Goal: Information Seeking & Learning: Learn about a topic

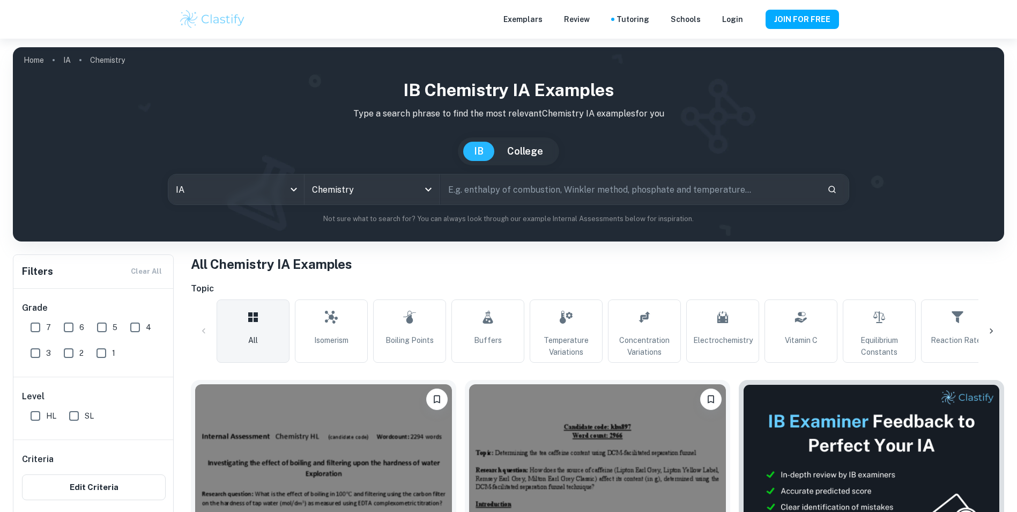
scroll to position [161, 0]
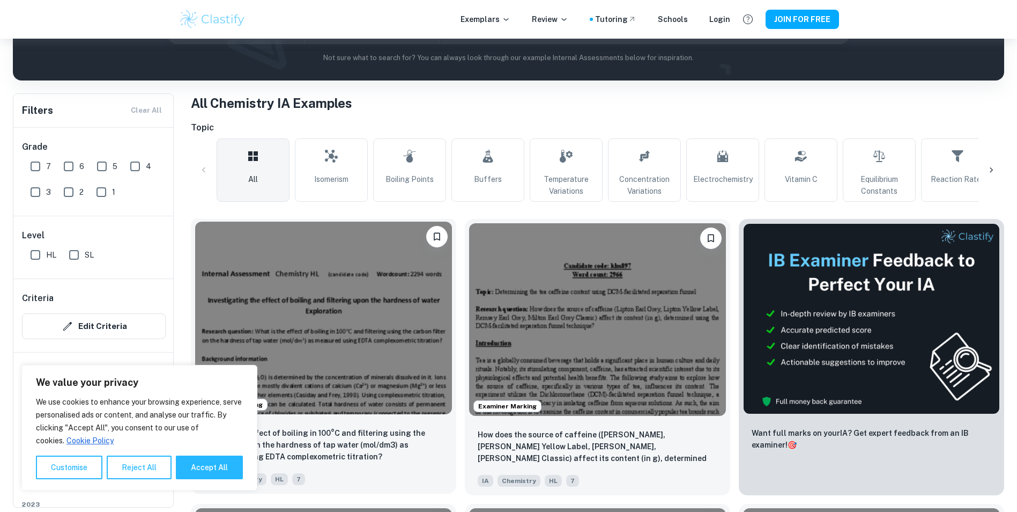
click at [226, 473] on button "Accept All" at bounding box center [209, 467] width 67 height 24
checkbox input "true"
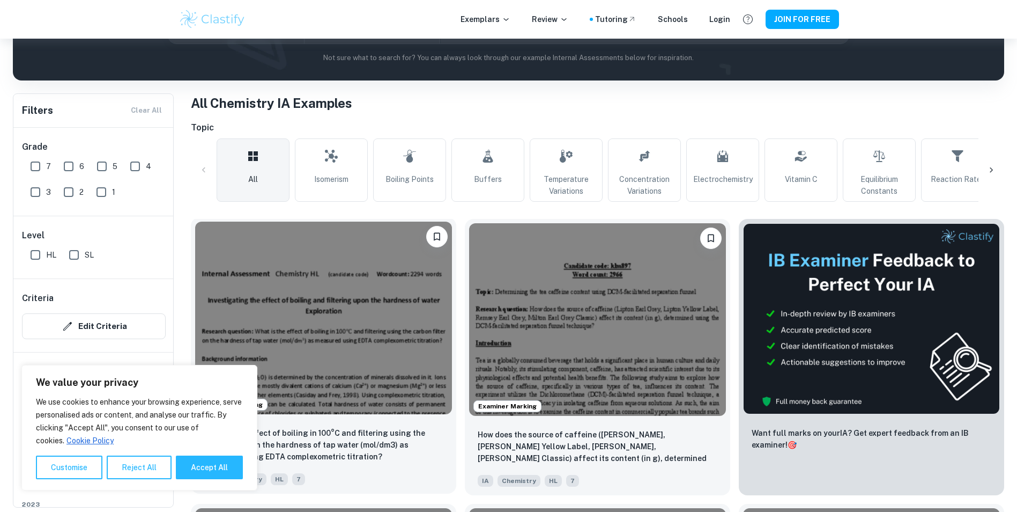
checkbox input "true"
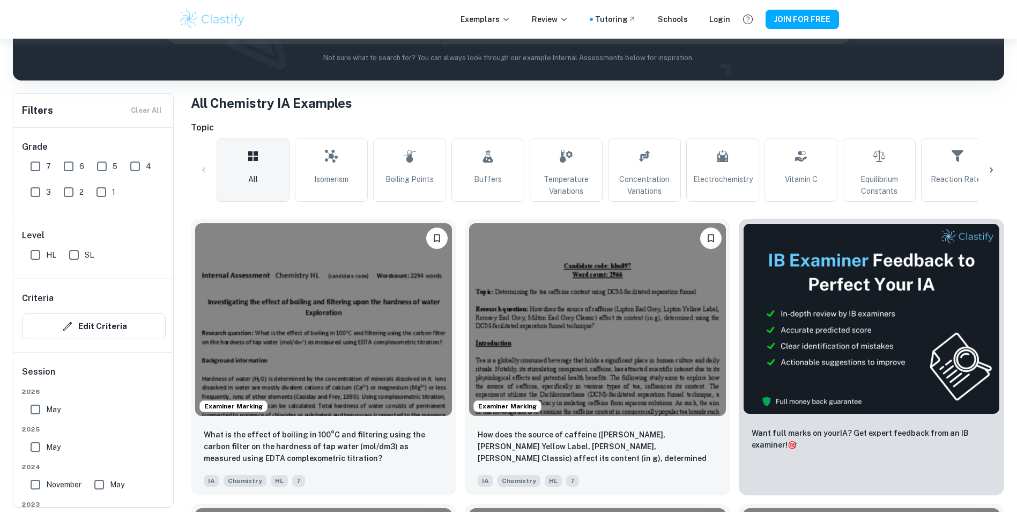
click at [79, 254] on input "SL" at bounding box center [73, 254] width 21 height 21
checkbox input "true"
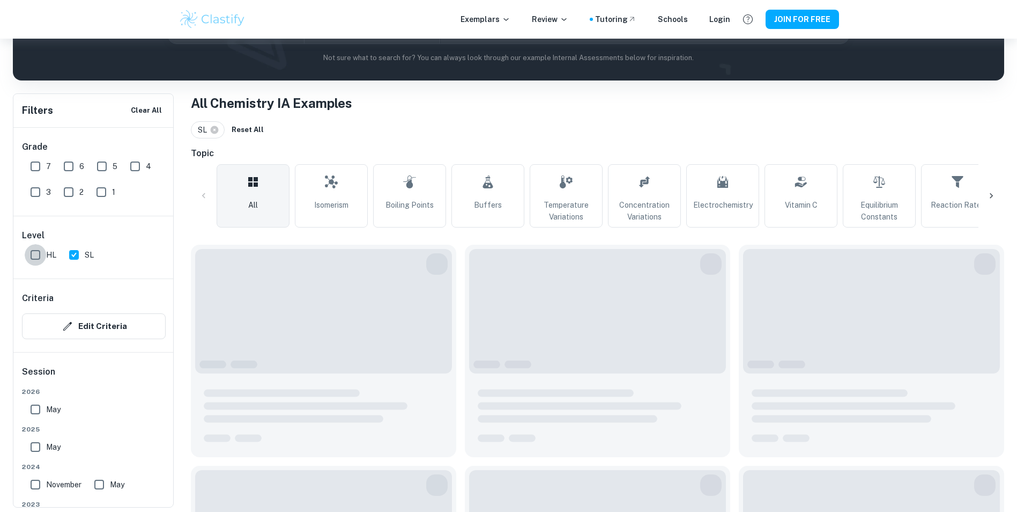
click at [40, 257] on input "HL" at bounding box center [35, 254] width 21 height 21
checkbox input "true"
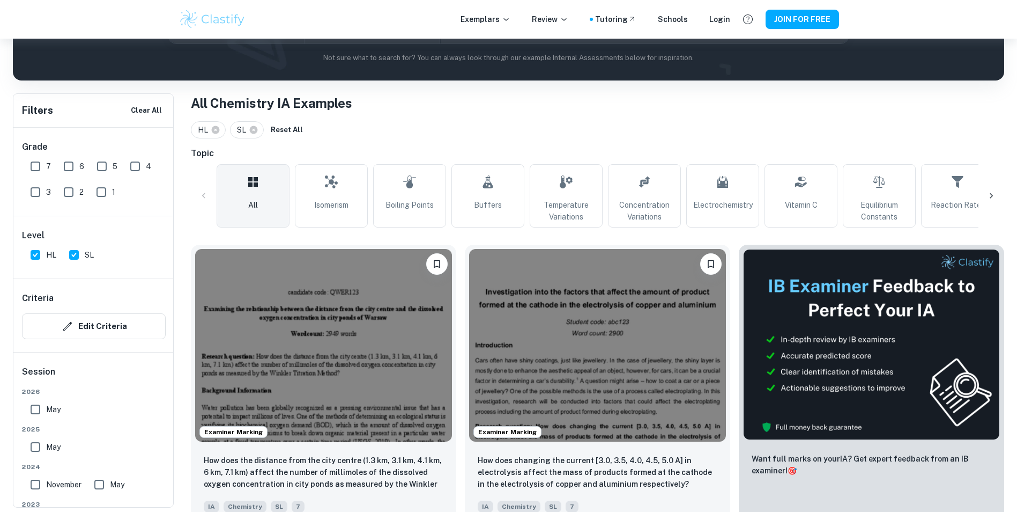
click at [82, 255] on input "SL" at bounding box center [73, 254] width 21 height 21
checkbox input "false"
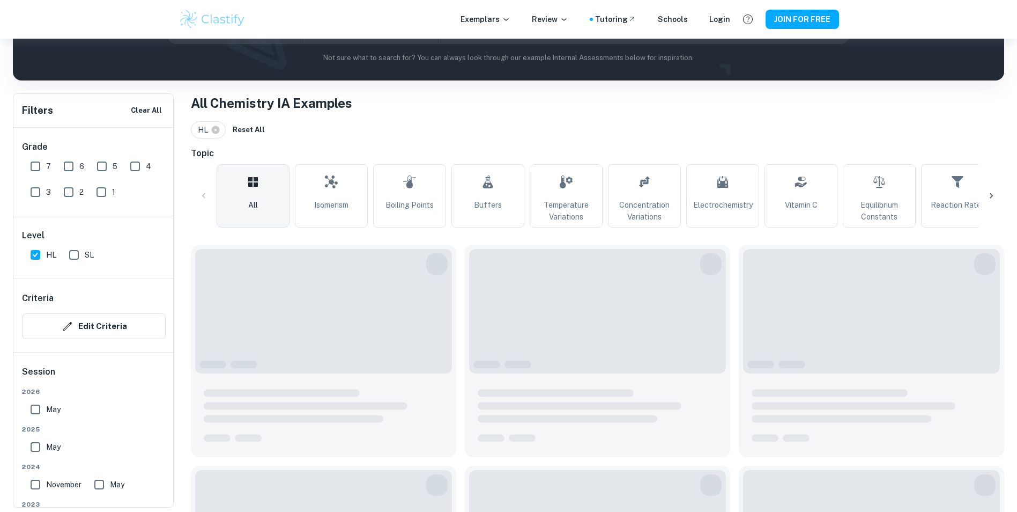
click at [39, 256] on input "HL" at bounding box center [35, 254] width 21 height 21
checkbox input "false"
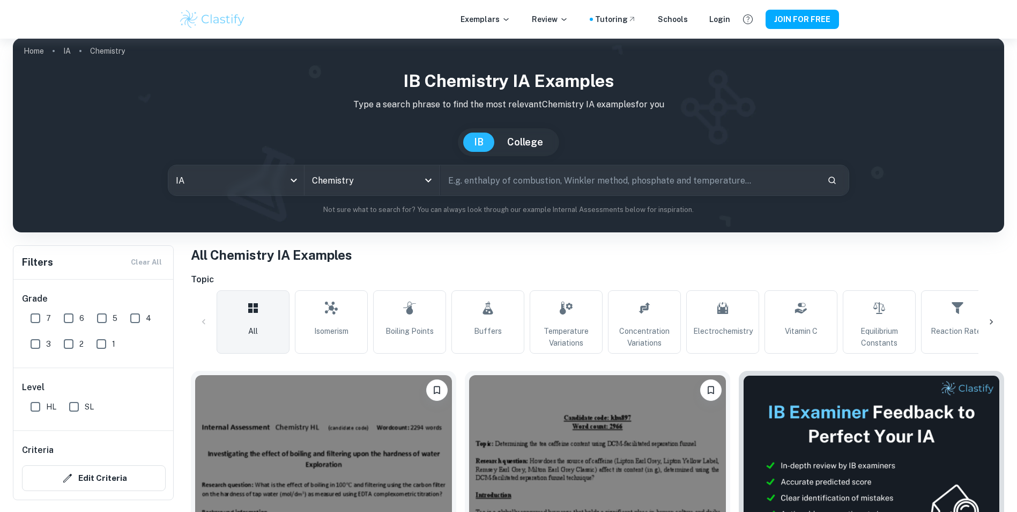
scroll to position [0, 0]
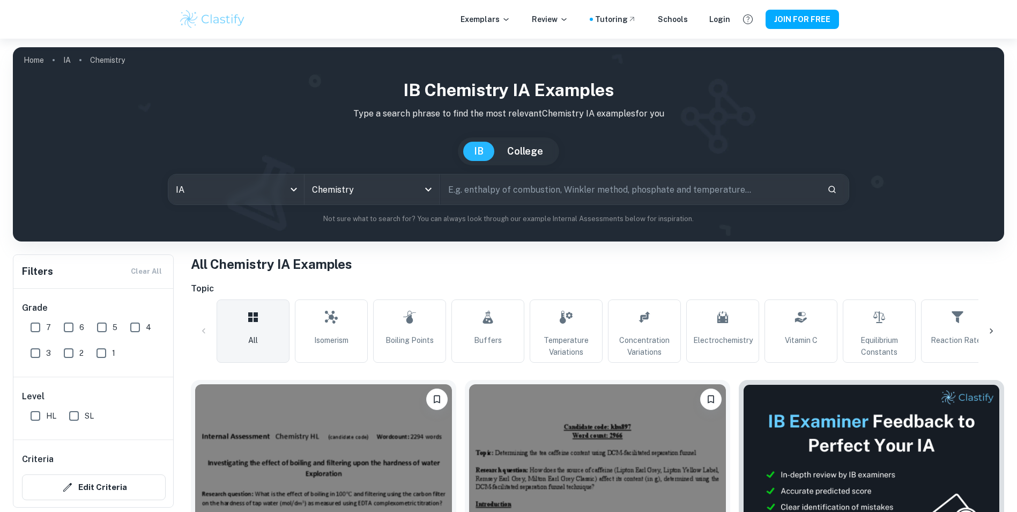
click at [479, 184] on input "text" at bounding box center [630, 189] width 379 height 30
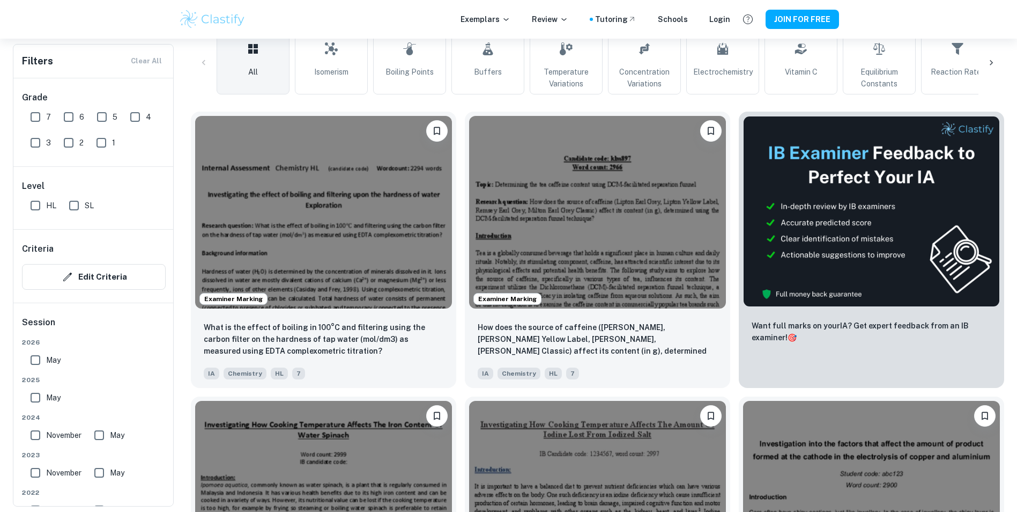
drag, startPoint x: 476, startPoint y: 248, endPoint x: 457, endPoint y: 235, distance: 22.9
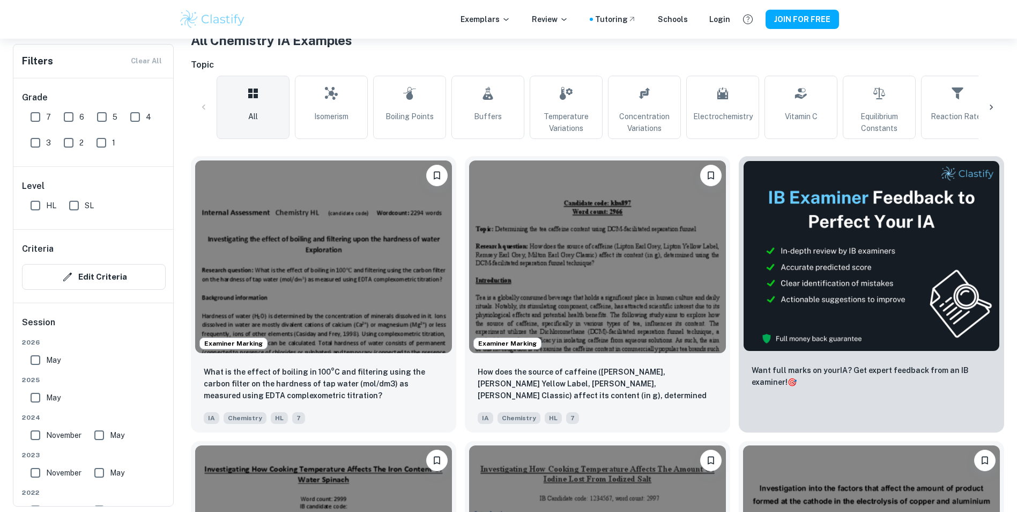
scroll to position [107, 0]
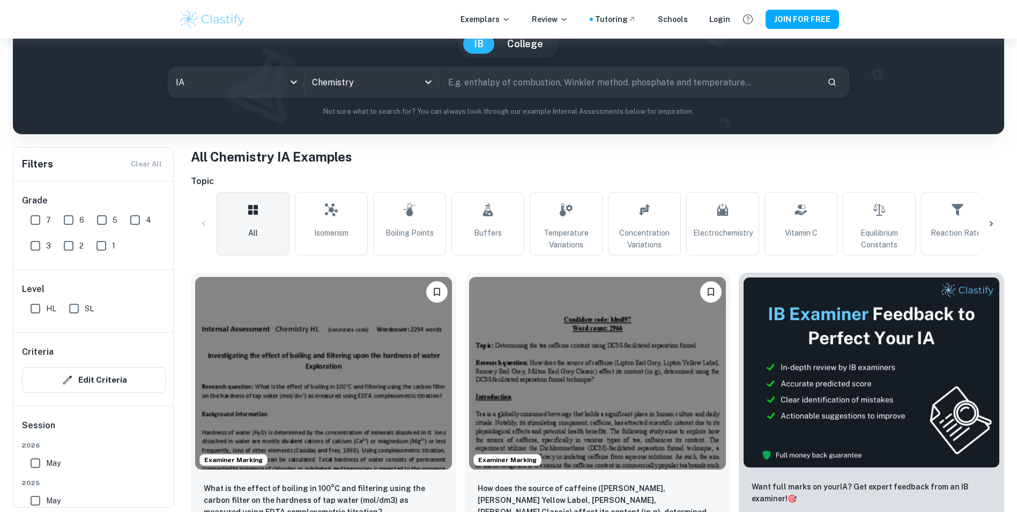
click at [545, 78] on input "text" at bounding box center [630, 82] width 379 height 30
type input "acid base titration"
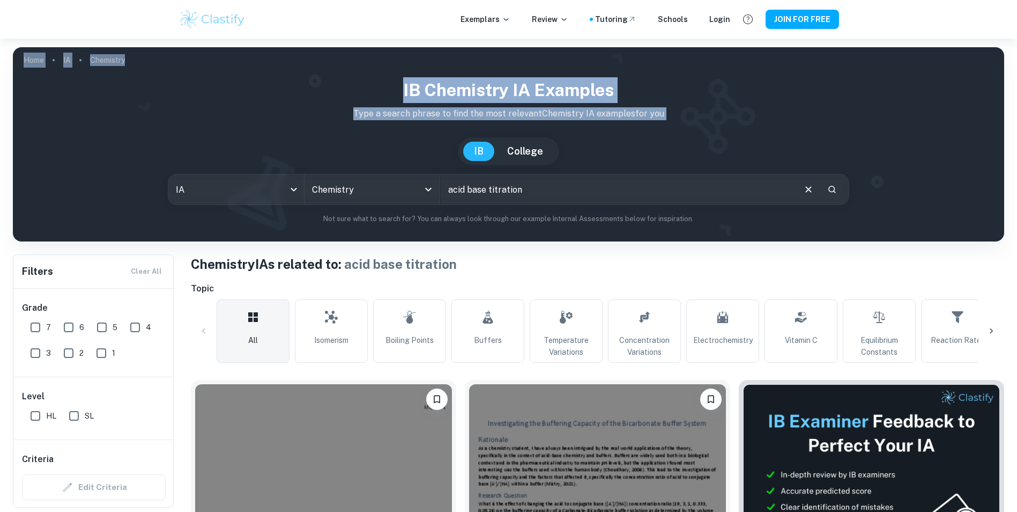
scroll to position [54, 0]
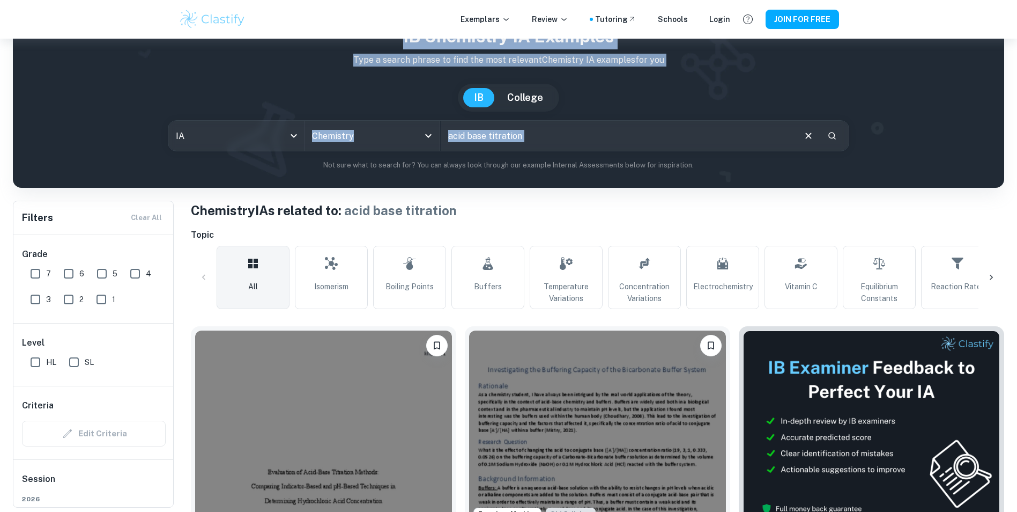
drag, startPoint x: 959, startPoint y: 23, endPoint x: 1004, endPoint y: 117, distance: 104.6
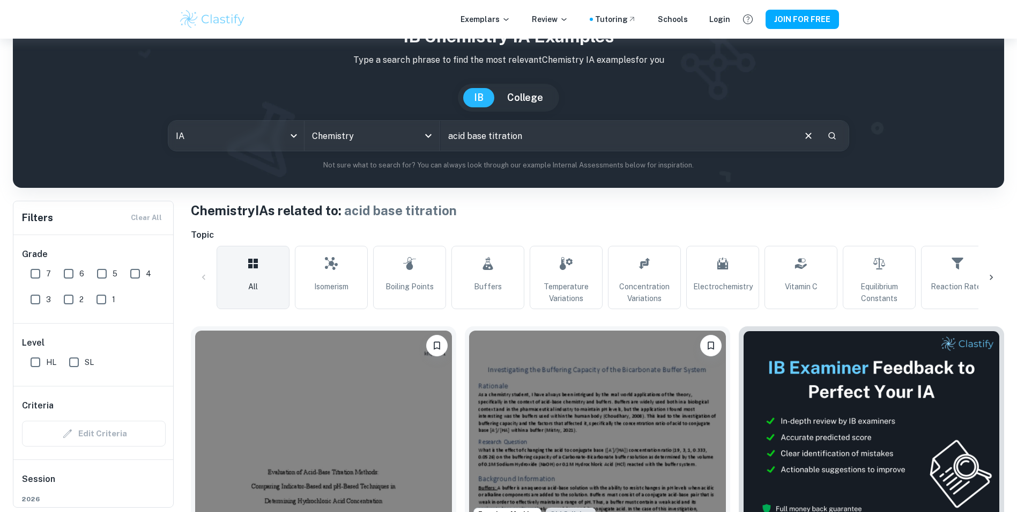
drag, startPoint x: 1004, startPoint y: 117, endPoint x: 872, endPoint y: 169, distance: 141.6
click at [855, 168] on p "Not sure what to search for? You can always look through our example Internal A…" at bounding box center [508, 165] width 974 height 11
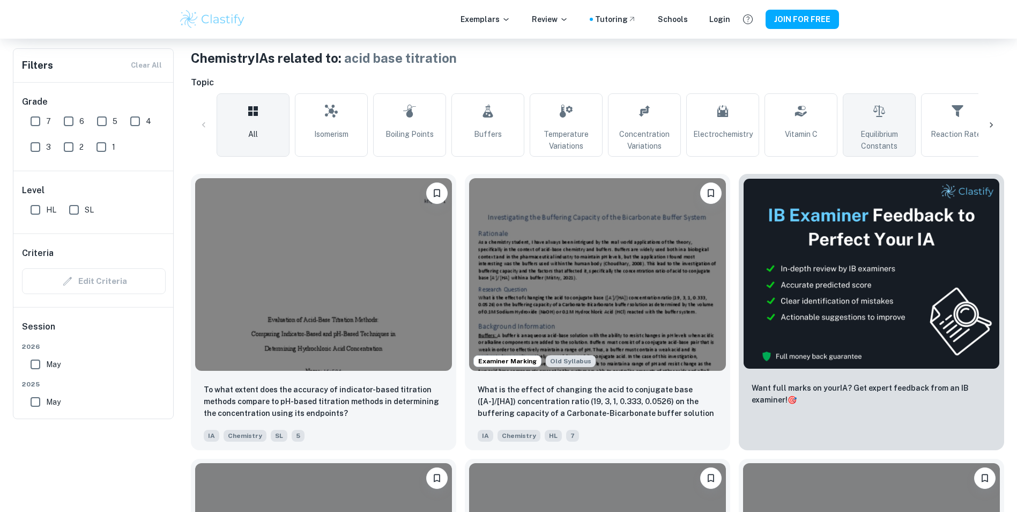
scroll to position [214, 0]
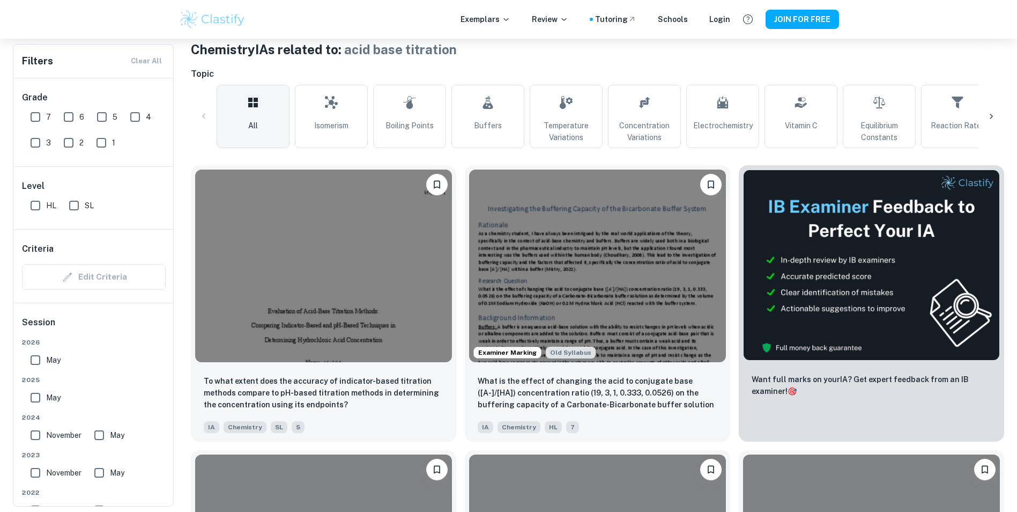
click at [926, 20] on div "Exemplars Review Tutoring Schools Login JOIN FOR FREE" at bounding box center [508, 19] width 1017 height 39
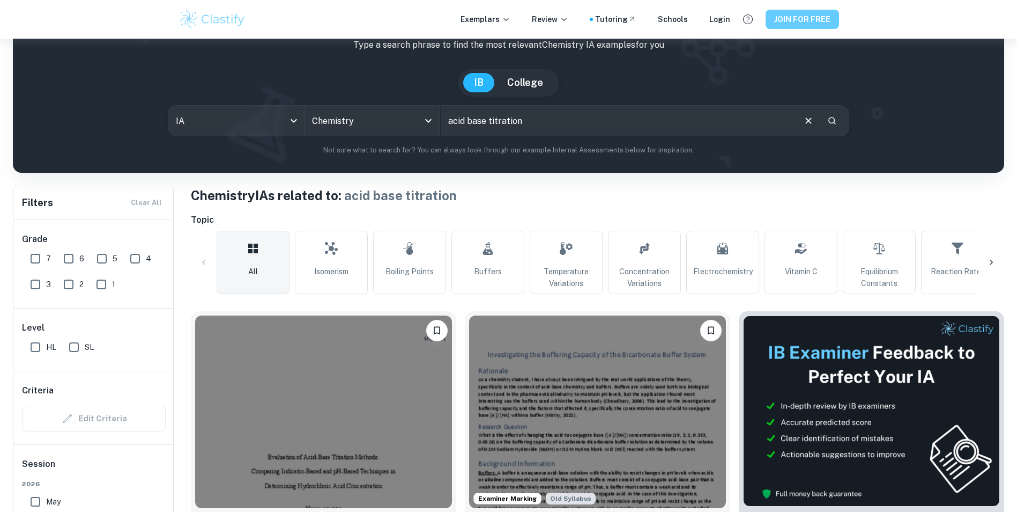
scroll to position [54, 0]
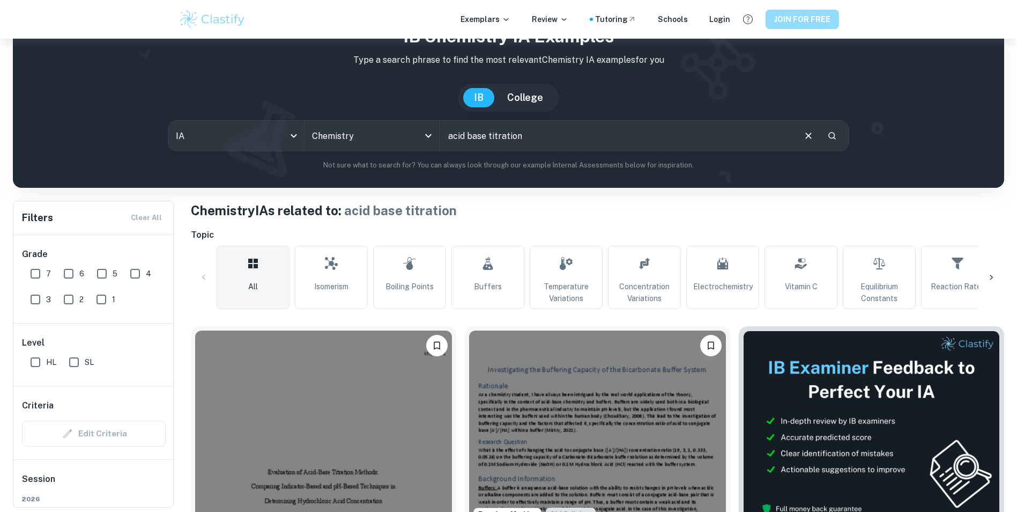
click at [808, 19] on button "JOIN FOR FREE" at bounding box center [802, 19] width 73 height 19
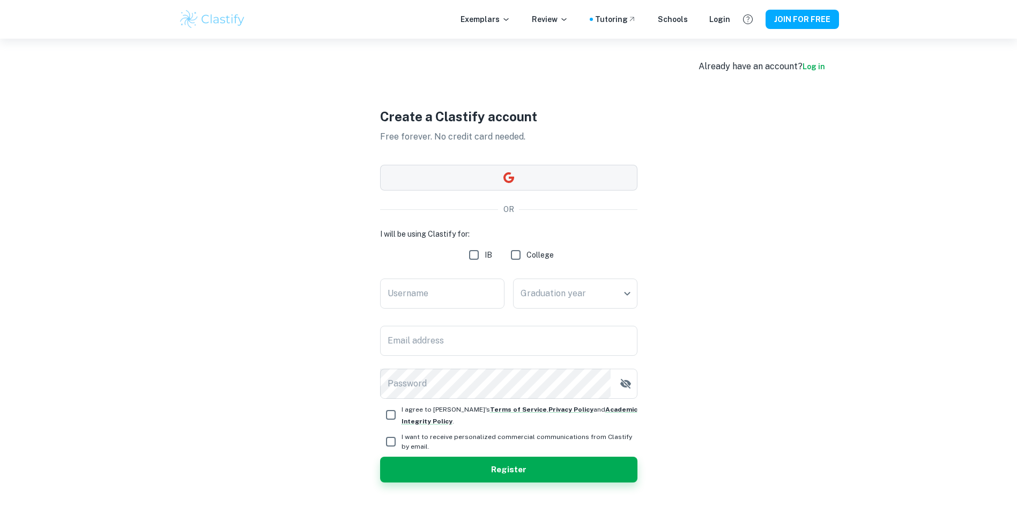
click at [516, 172] on button "button" at bounding box center [508, 178] width 257 height 26
click at [463, 183] on button "button" at bounding box center [508, 178] width 257 height 26
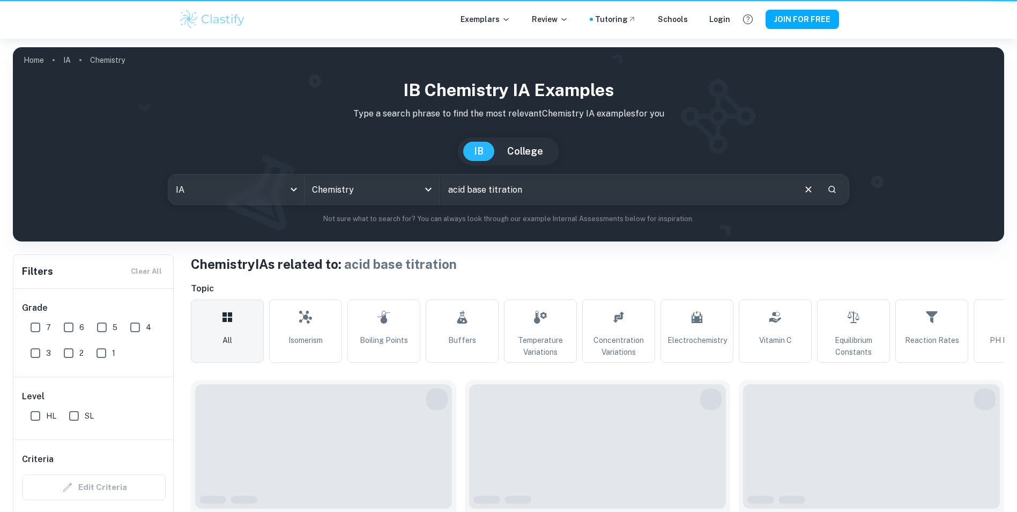
scroll to position [54, 0]
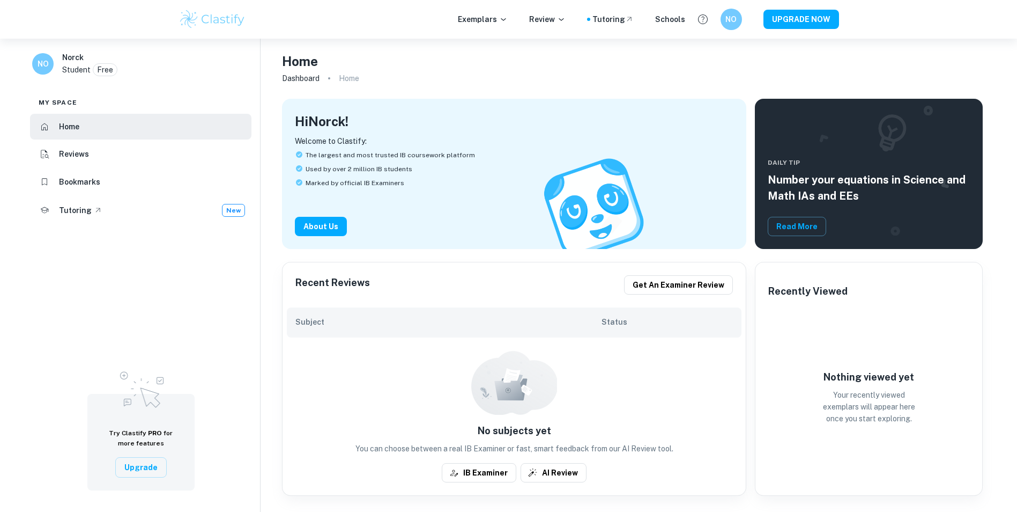
checkbox input "true"
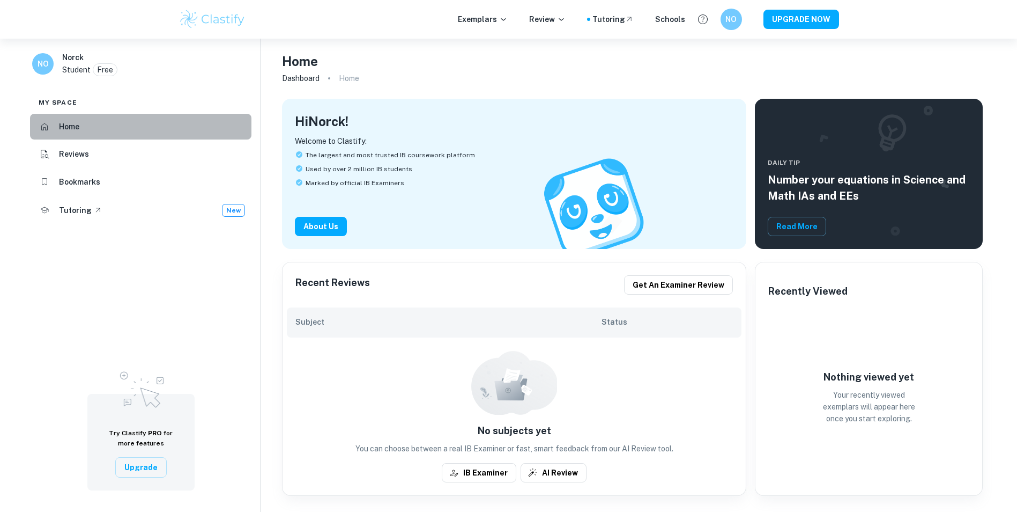
click at [145, 137] on li "Home" at bounding box center [140, 127] width 221 height 26
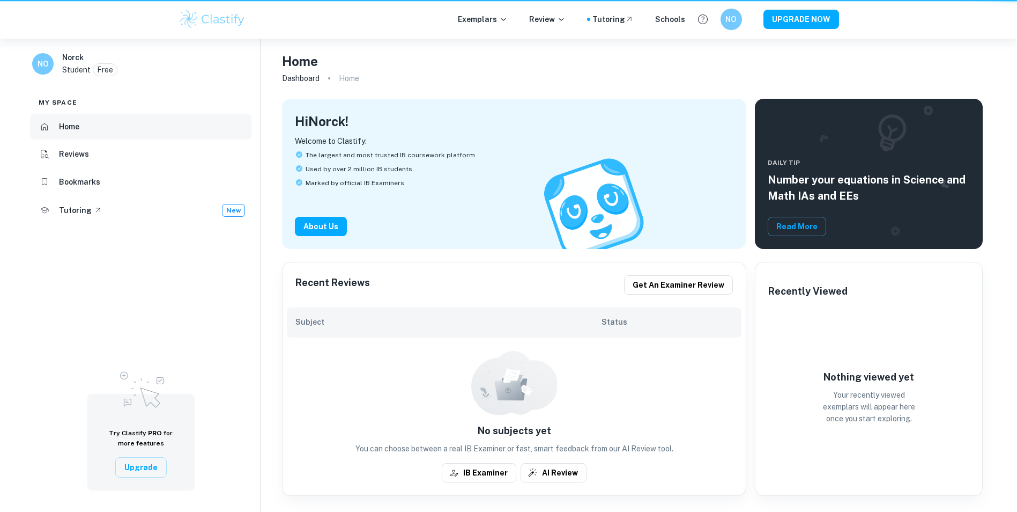
click at [143, 134] on li "Home" at bounding box center [140, 127] width 221 height 26
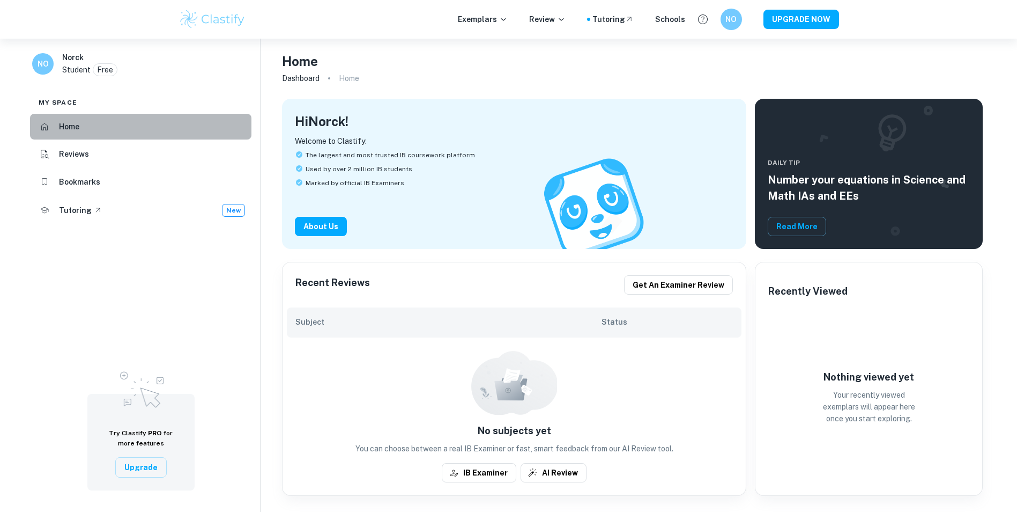
click at [135, 129] on li "Home" at bounding box center [140, 127] width 221 height 26
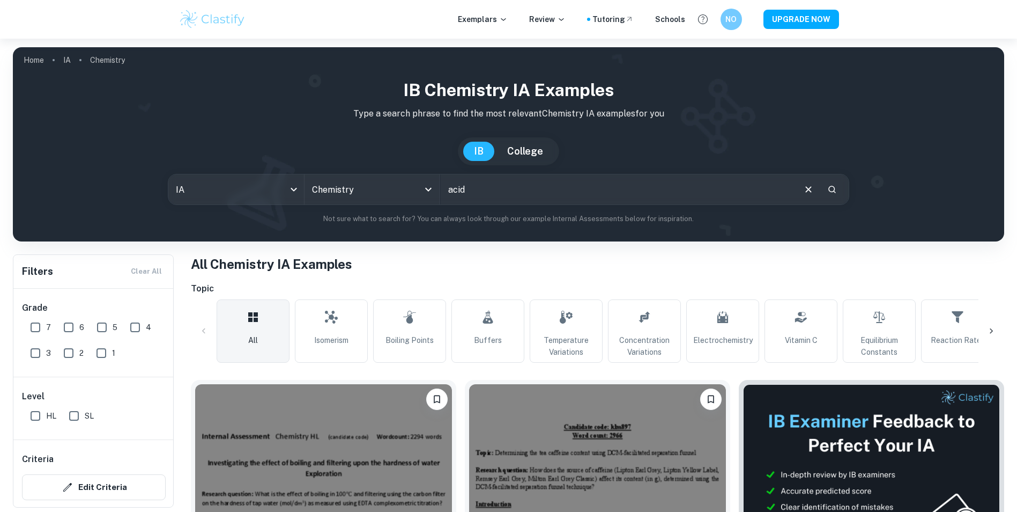
type input "acid base titration"
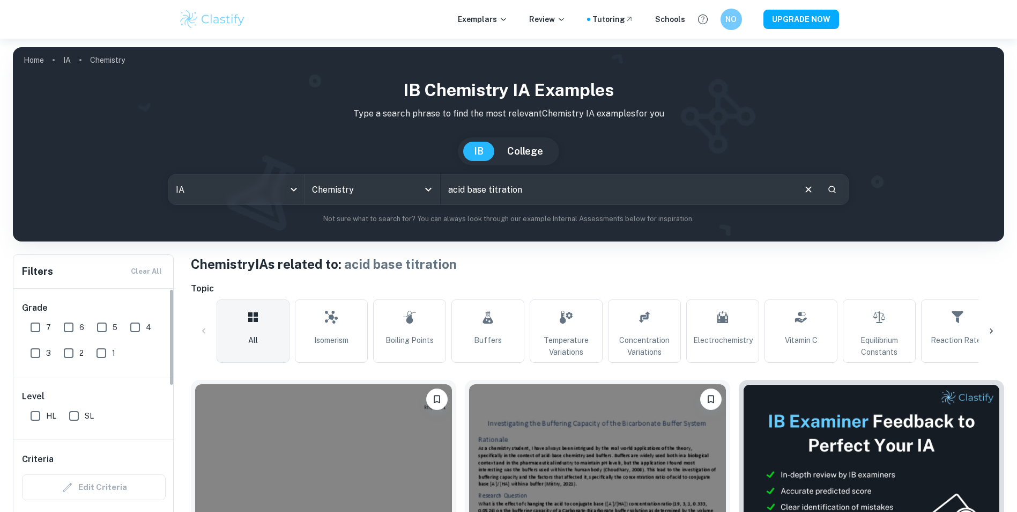
scroll to position [54, 0]
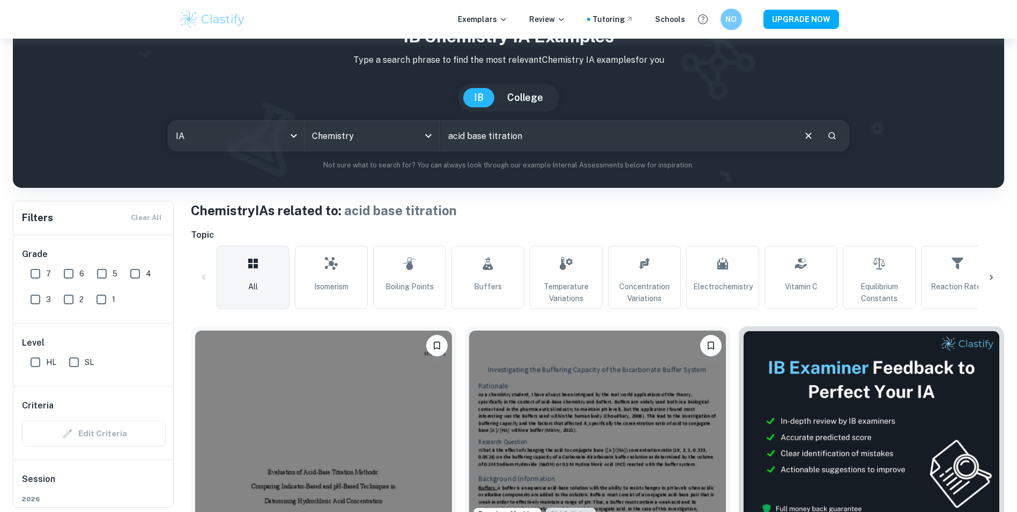
click at [49, 361] on span "HL" at bounding box center [51, 362] width 10 height 12
click at [46, 361] on input "HL" at bounding box center [35, 361] width 21 height 21
click at [38, 363] on input "HL" at bounding box center [35, 361] width 21 height 21
checkbox input "false"
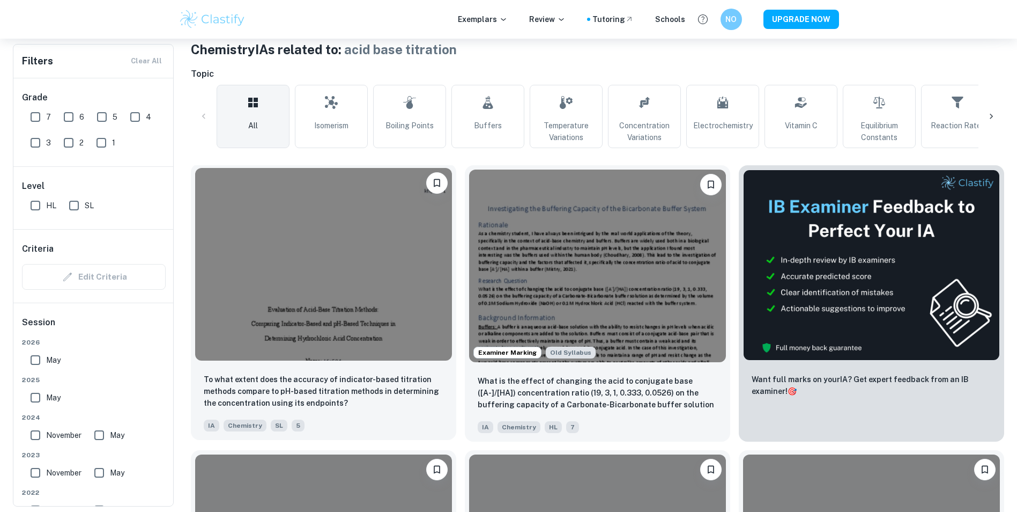
drag, startPoint x: 351, startPoint y: 328, endPoint x: 360, endPoint y: 301, distance: 28.3
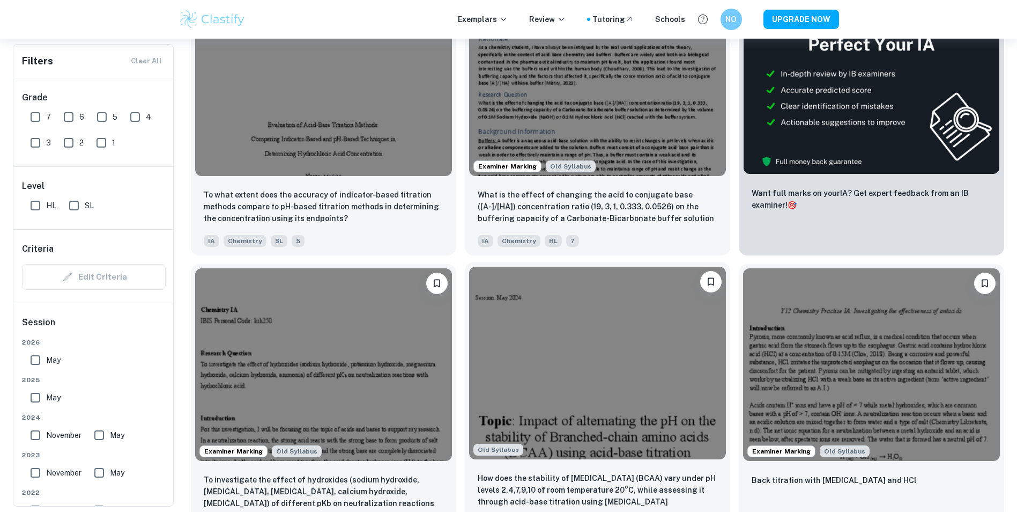
scroll to position [429, 0]
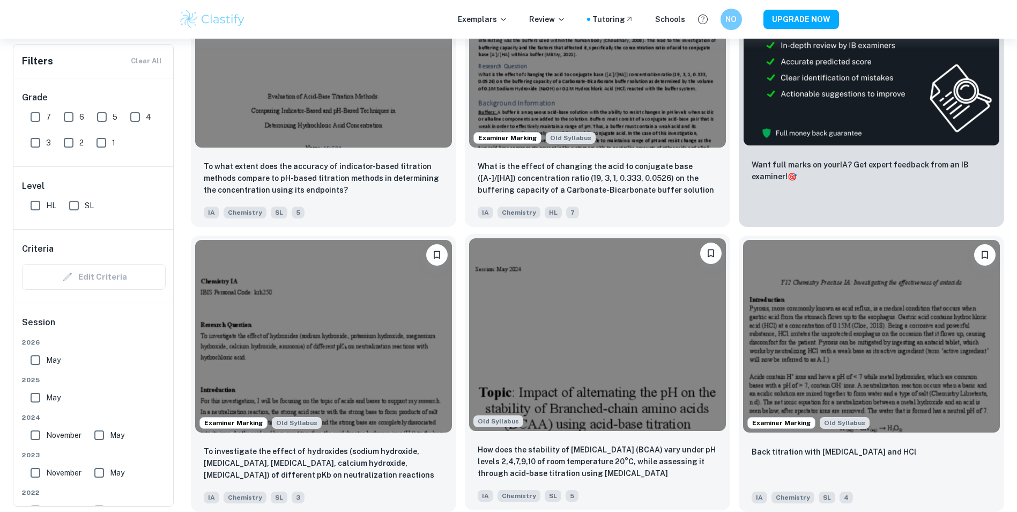
drag, startPoint x: 654, startPoint y: 388, endPoint x: 549, endPoint y: 380, distance: 105.9
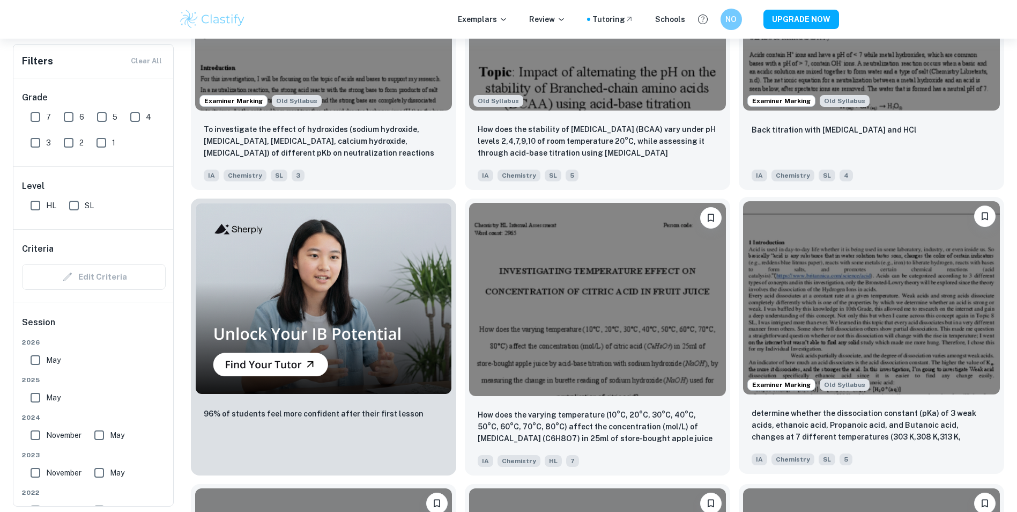
drag, startPoint x: 552, startPoint y: 376, endPoint x: 840, endPoint y: 399, distance: 288.9
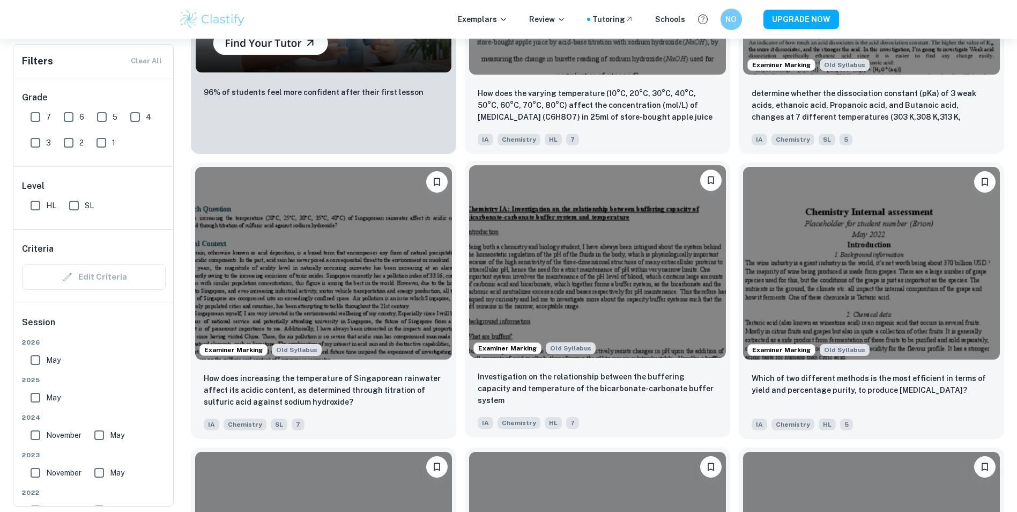
scroll to position [1072, 0]
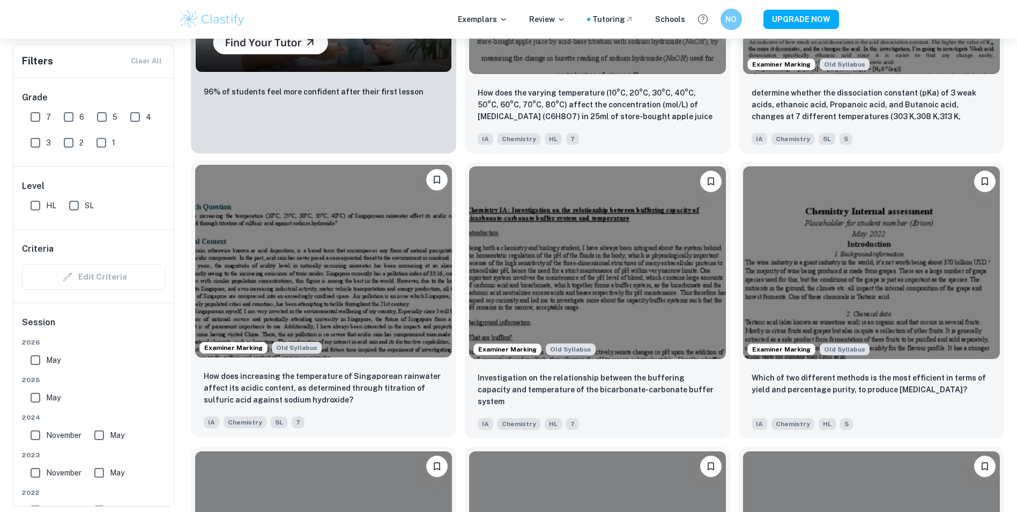
drag, startPoint x: 704, startPoint y: 382, endPoint x: 422, endPoint y: 432, distance: 286.0
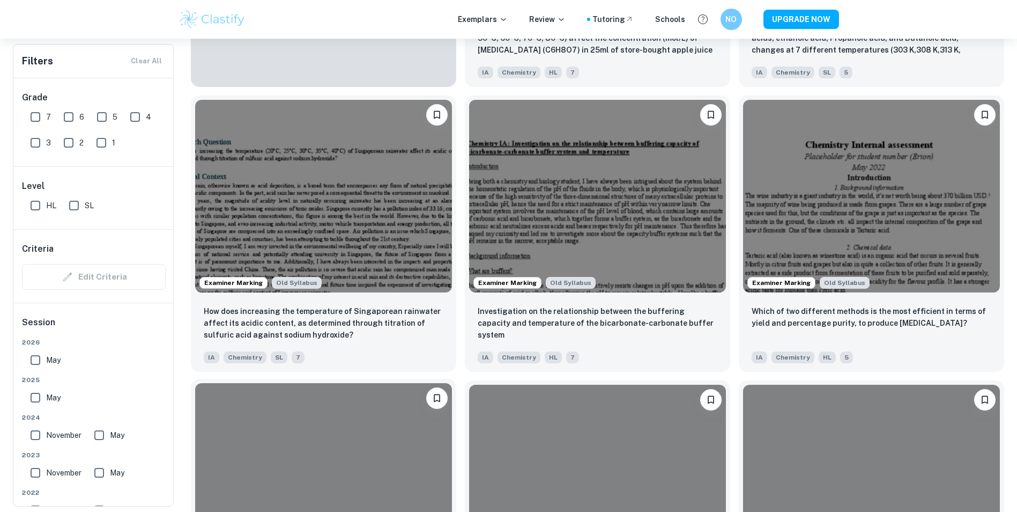
scroll to position [1287, 0]
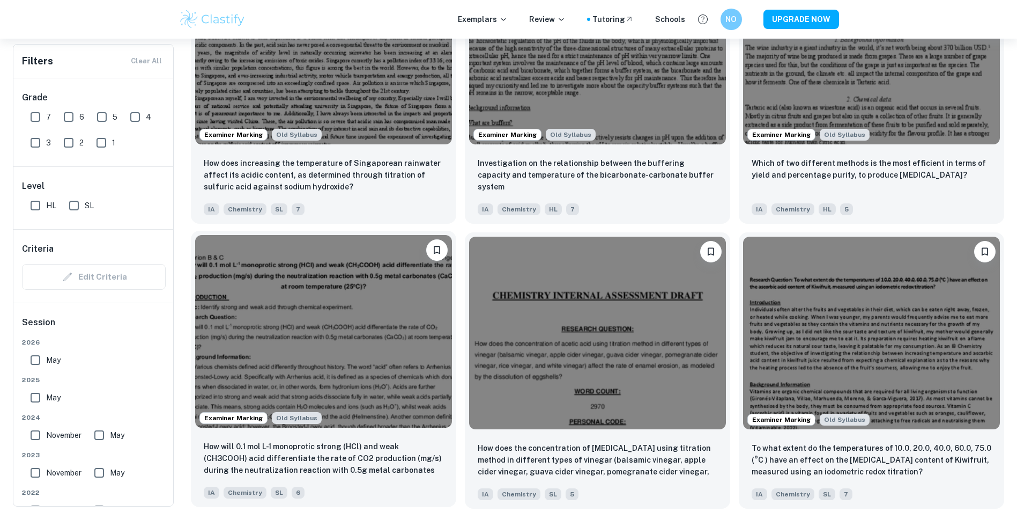
drag, startPoint x: 425, startPoint y: 432, endPoint x: 438, endPoint y: 421, distance: 16.8
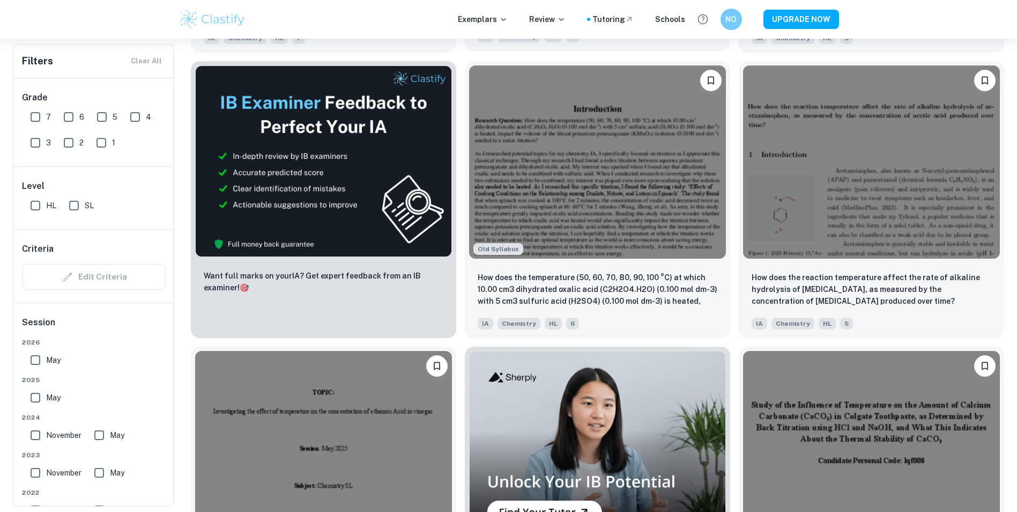
scroll to position [2038, 0]
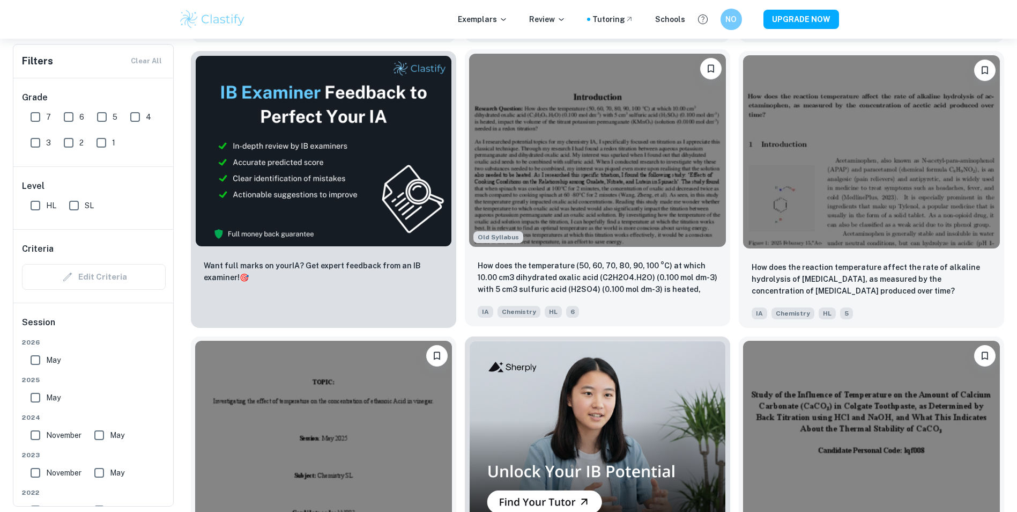
drag, startPoint x: 561, startPoint y: 360, endPoint x: 682, endPoint y: 250, distance: 163.2
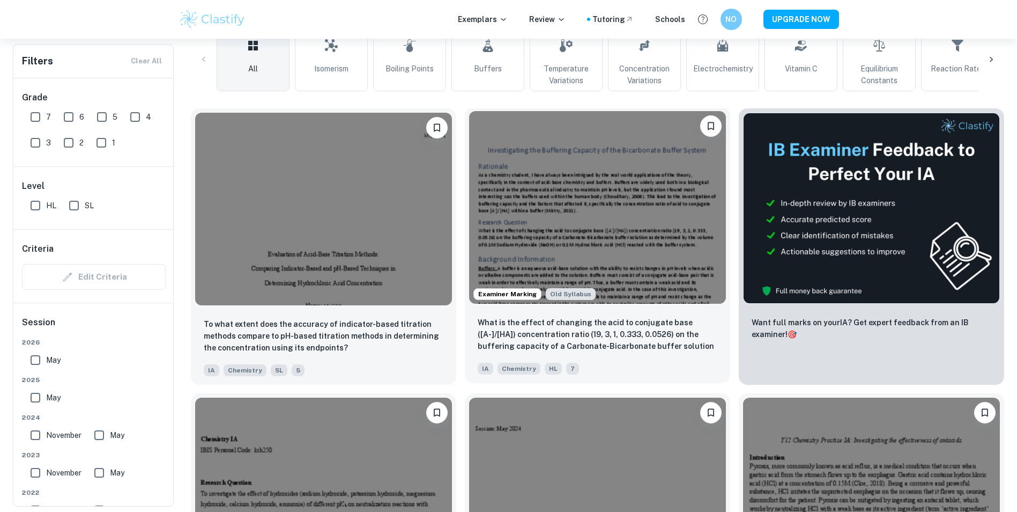
scroll to position [268, 0]
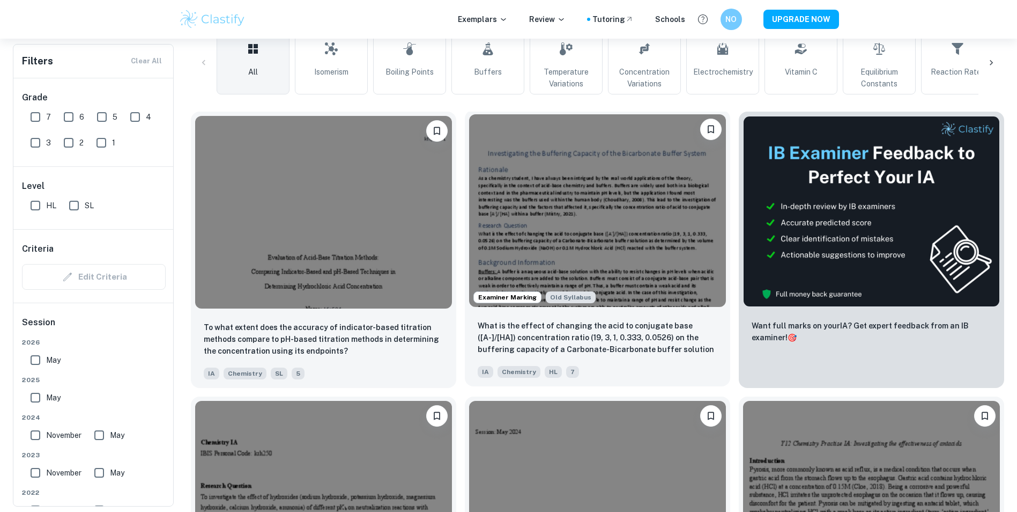
click at [630, 235] on img at bounding box center [597, 210] width 257 height 193
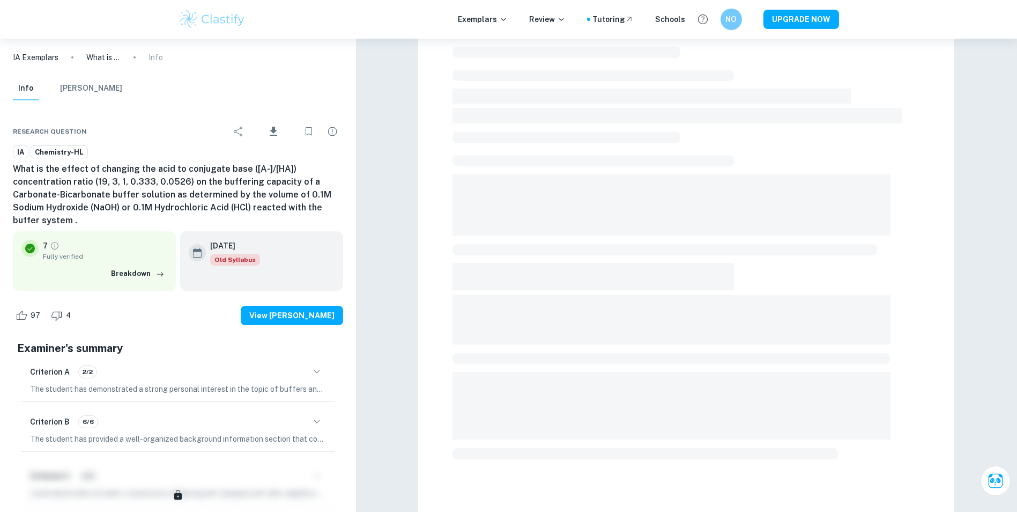
scroll to position [297, 0]
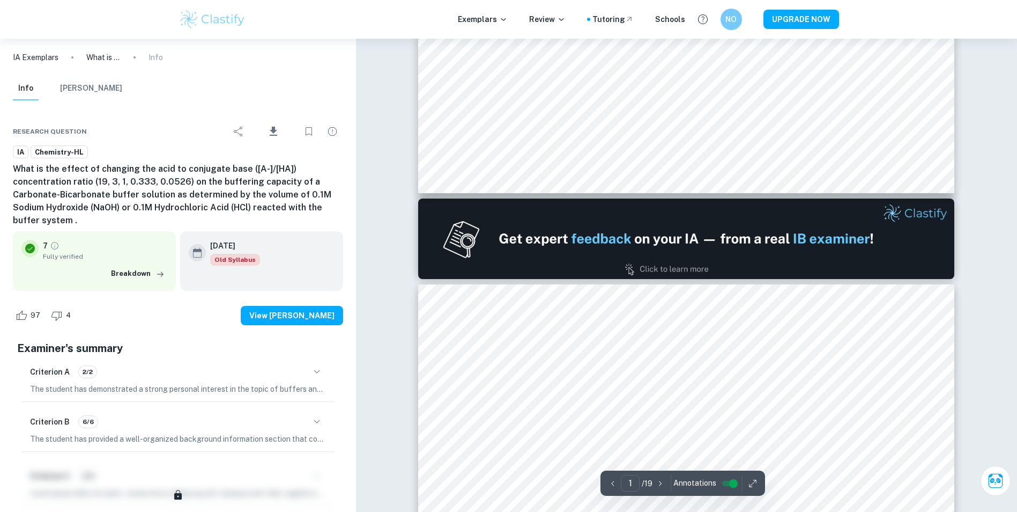
type input "2"
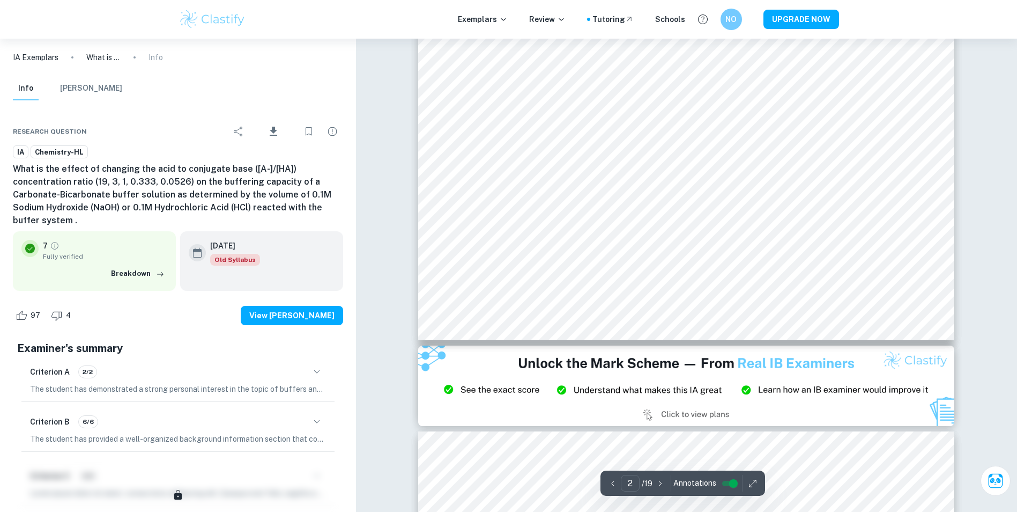
scroll to position [1208, 0]
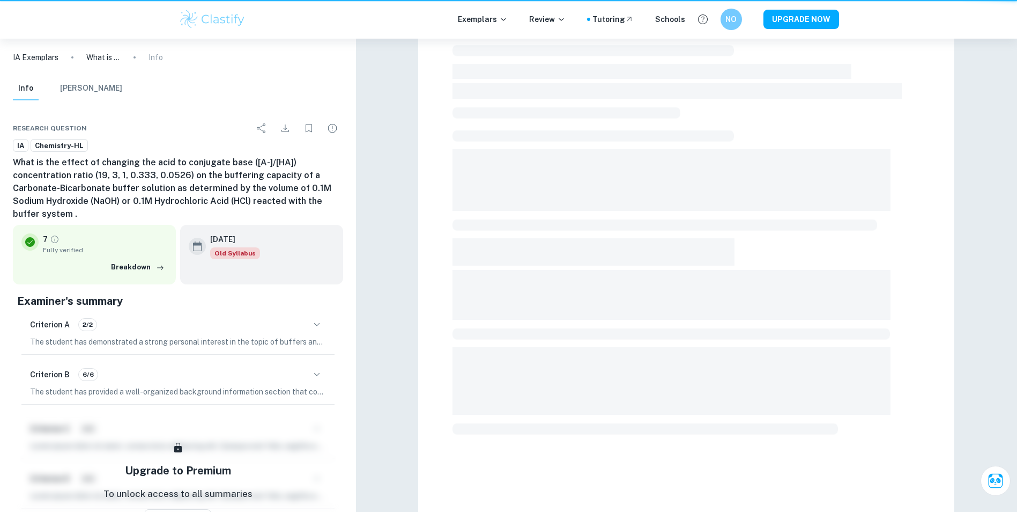
scroll to position [87, 0]
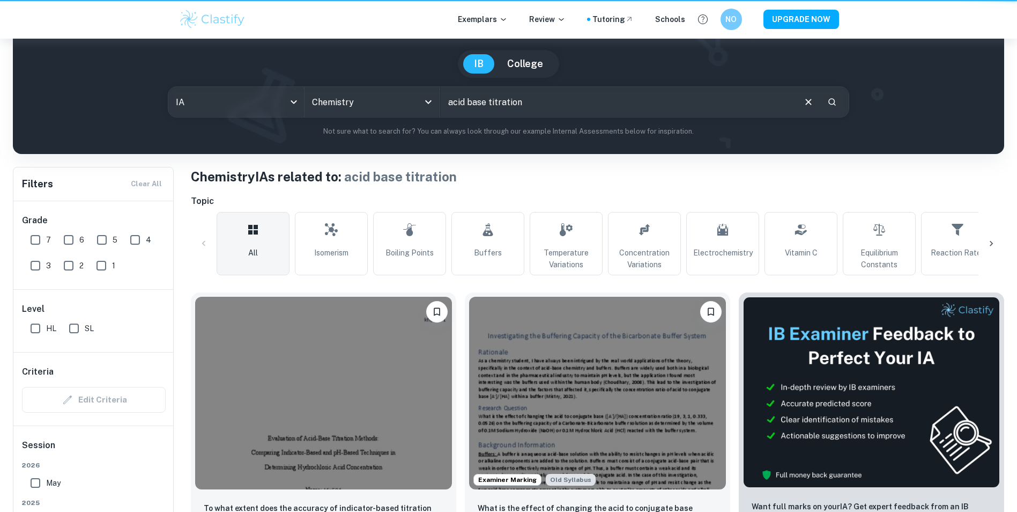
scroll to position [263, 0]
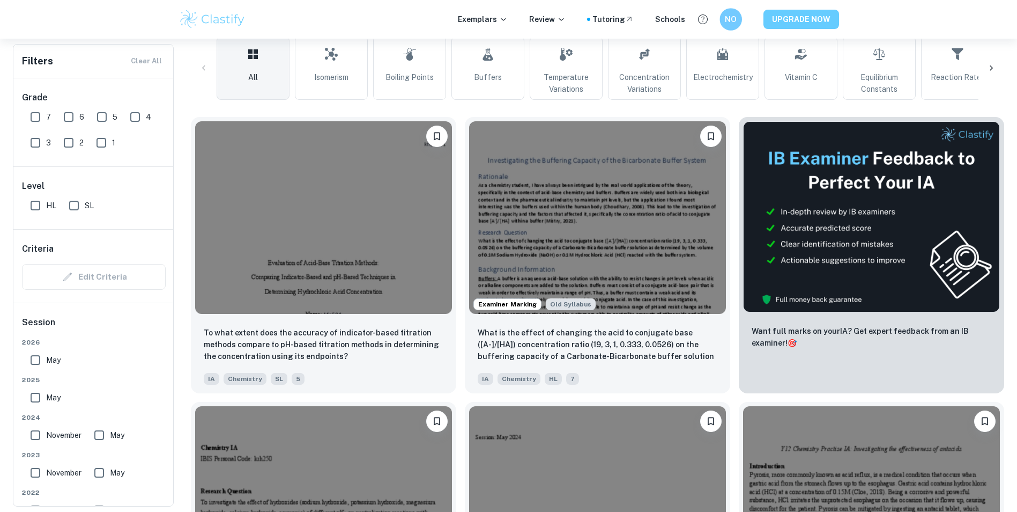
click at [778, 14] on button "UPGRADE NOW" at bounding box center [802, 19] width 76 height 19
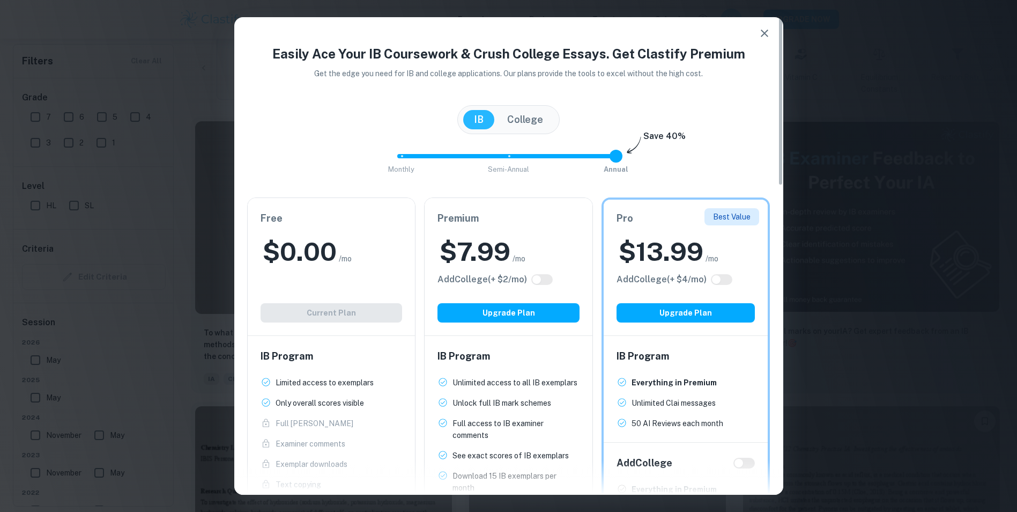
click at [763, 48] on h4 "Easily Ace Your IB Coursework & Crush College Essays. Get Clastify Premium" at bounding box center [508, 53] width 523 height 19
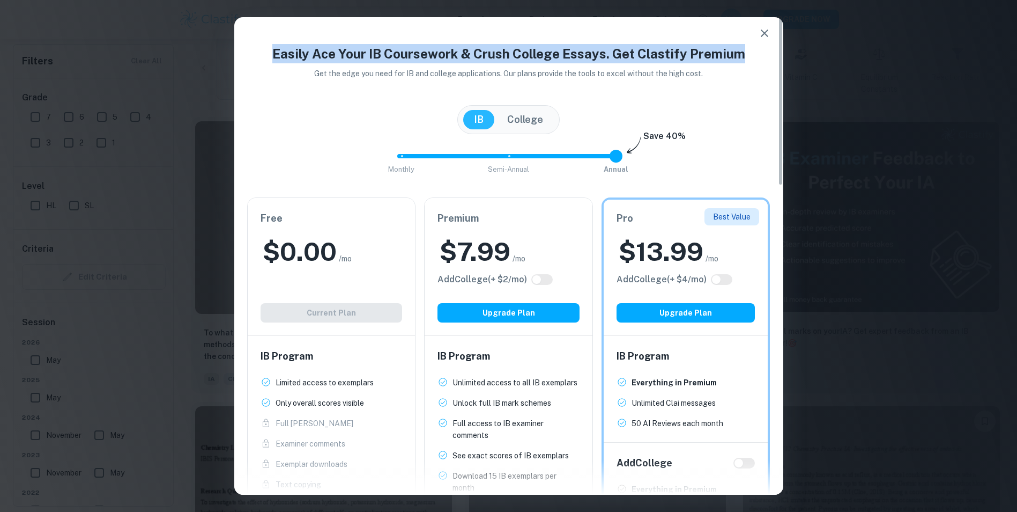
drag, startPoint x: 761, startPoint y: 24, endPoint x: 764, endPoint y: 32, distance: 8.7
click at [764, 32] on icon "button" at bounding box center [764, 33] width 13 height 13
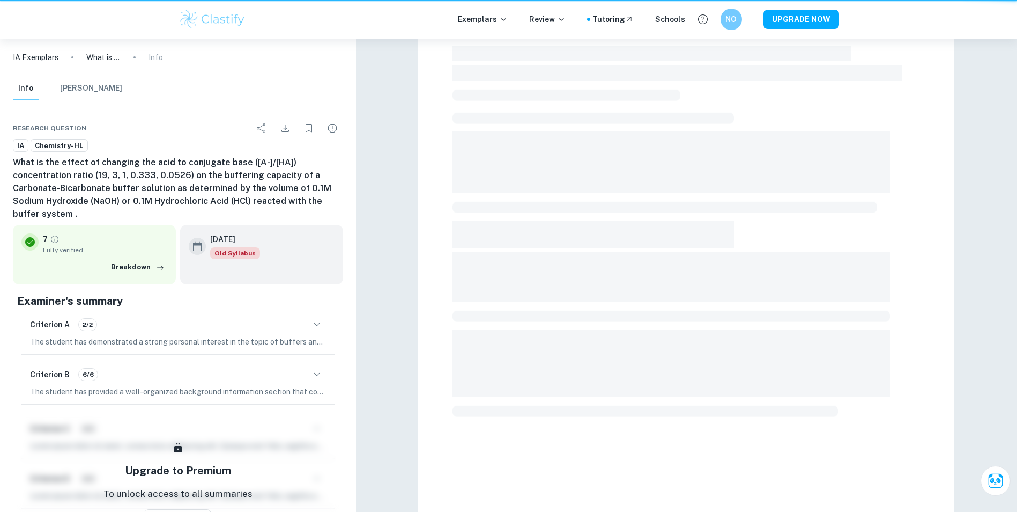
scroll to position [66, 0]
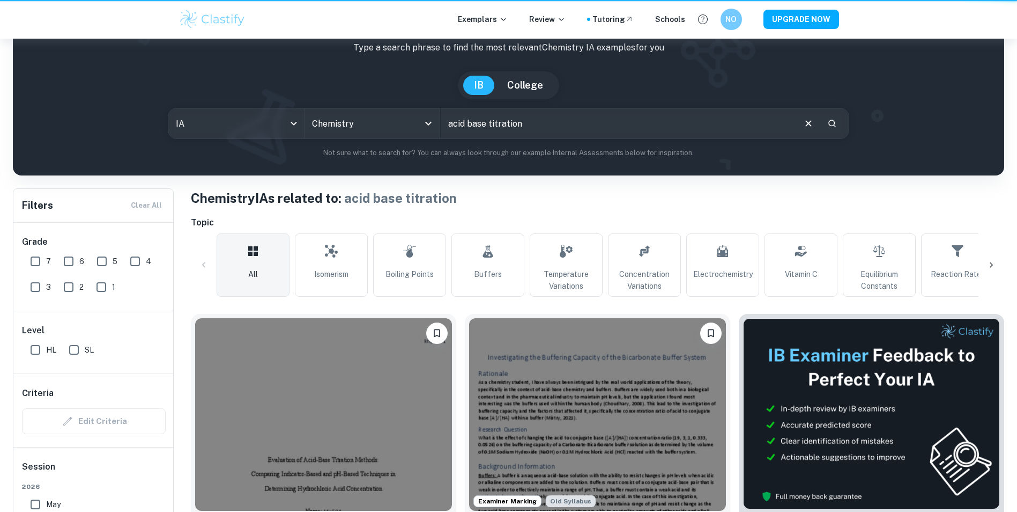
scroll to position [304, 0]
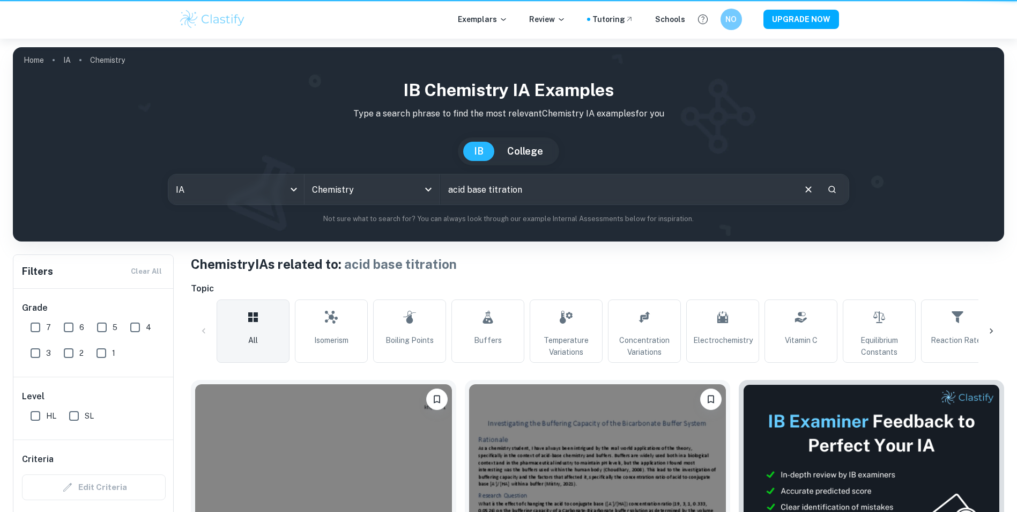
scroll to position [302, 0]
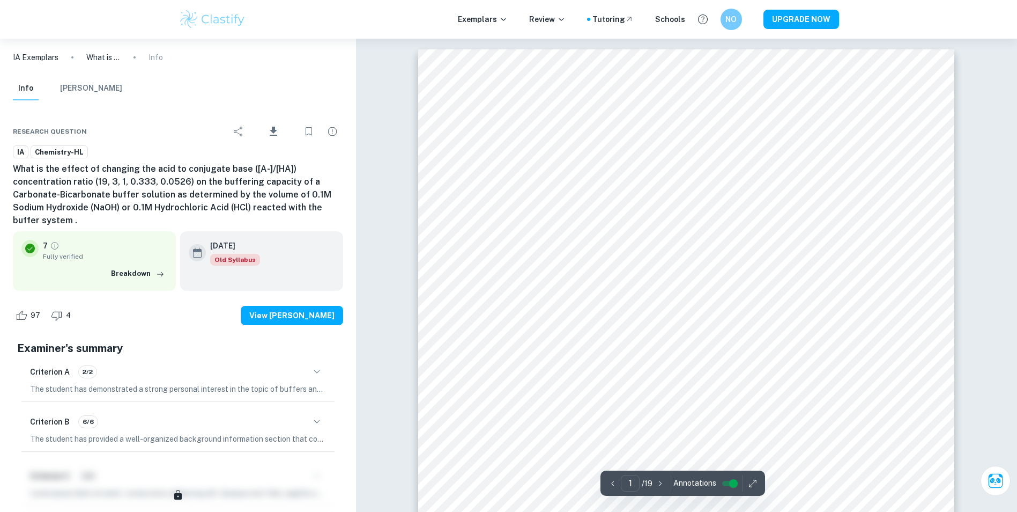
drag, startPoint x: 6, startPoint y: 3, endPoint x: 5, endPoint y: -9, distance: 11.3
click at [5, 0] on html "We value your privacy We use cookies to enhance your browsing experience, serve…" at bounding box center [508, 256] width 1017 height 512
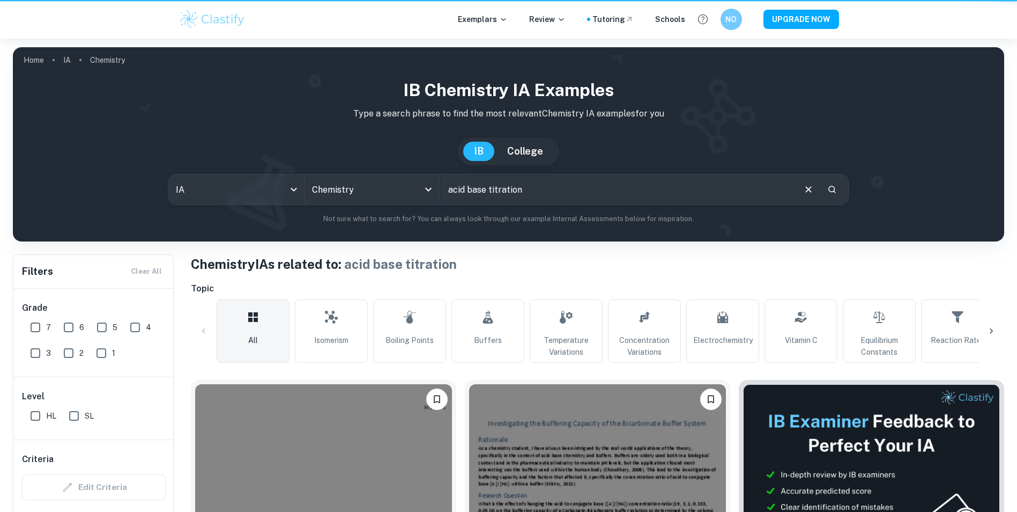
scroll to position [309, 0]
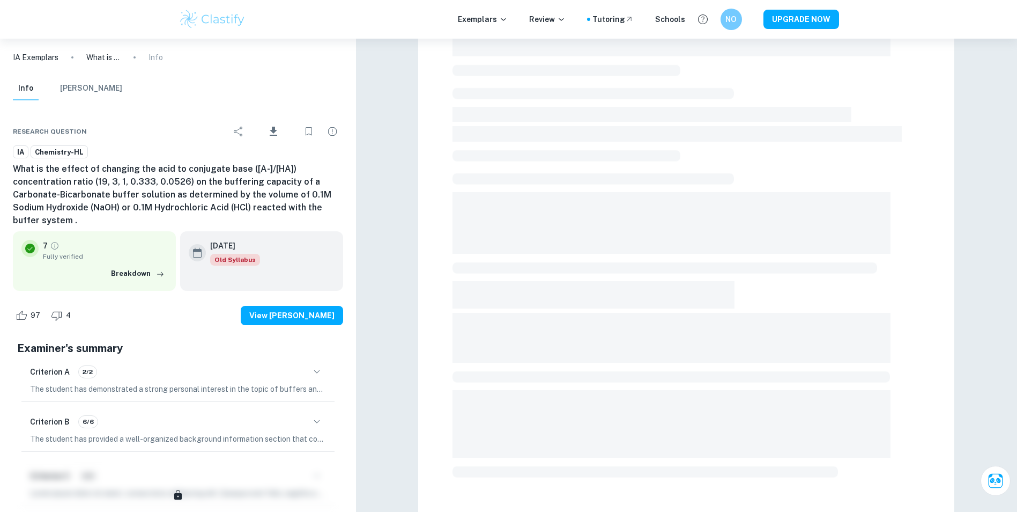
scroll to position [268, 0]
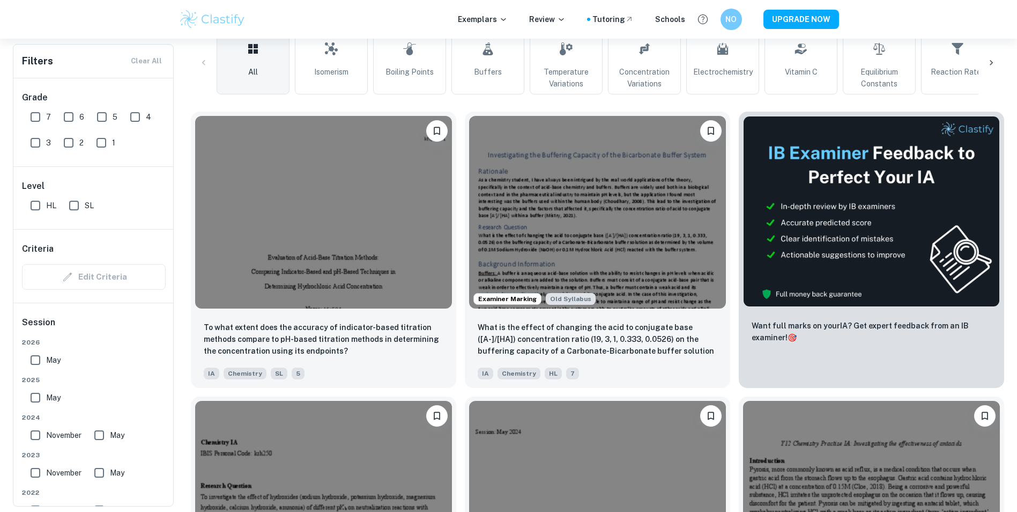
scroll to position [309, 0]
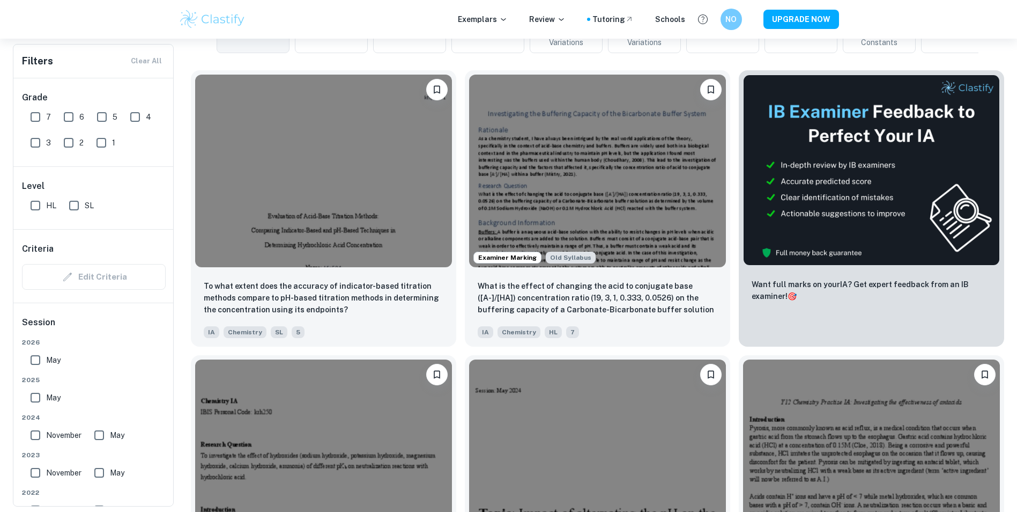
click at [581, 4] on div "Exemplars Review Tutoring Schools NO UPGRADE NOW" at bounding box center [508, 19] width 1017 height 39
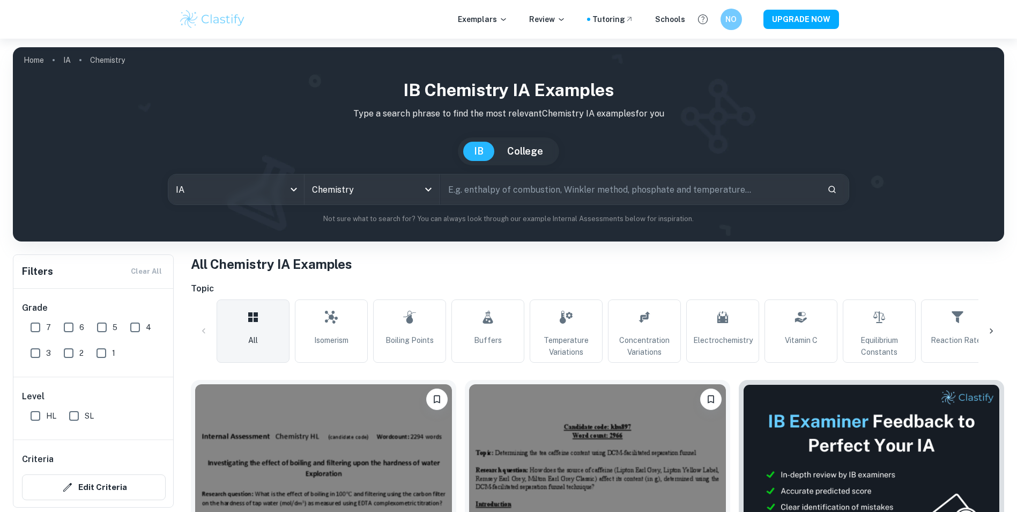
click at [569, 198] on input "text" at bounding box center [630, 189] width 379 height 30
type input "acid base titration"
click at [834, 183] on button "Search" at bounding box center [832, 189] width 18 height 18
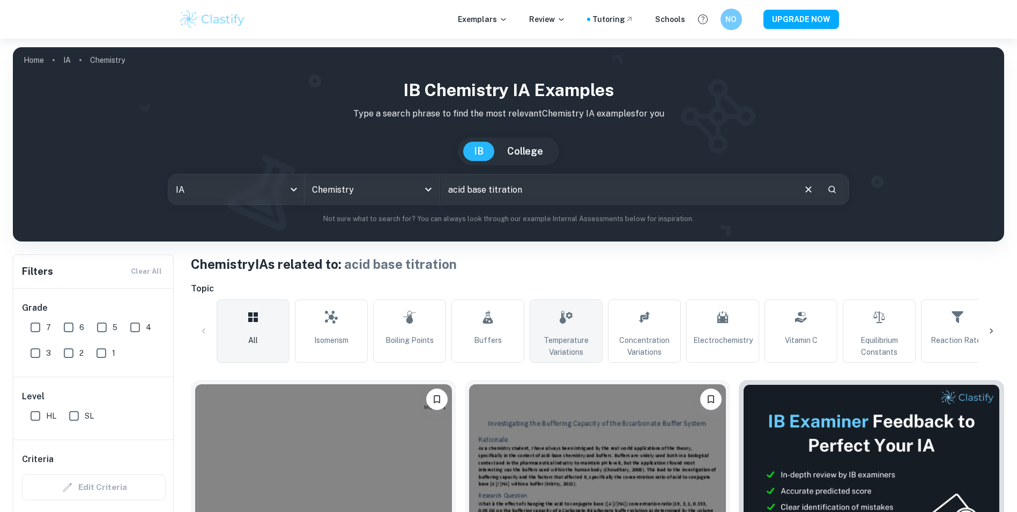
scroll to position [268, 0]
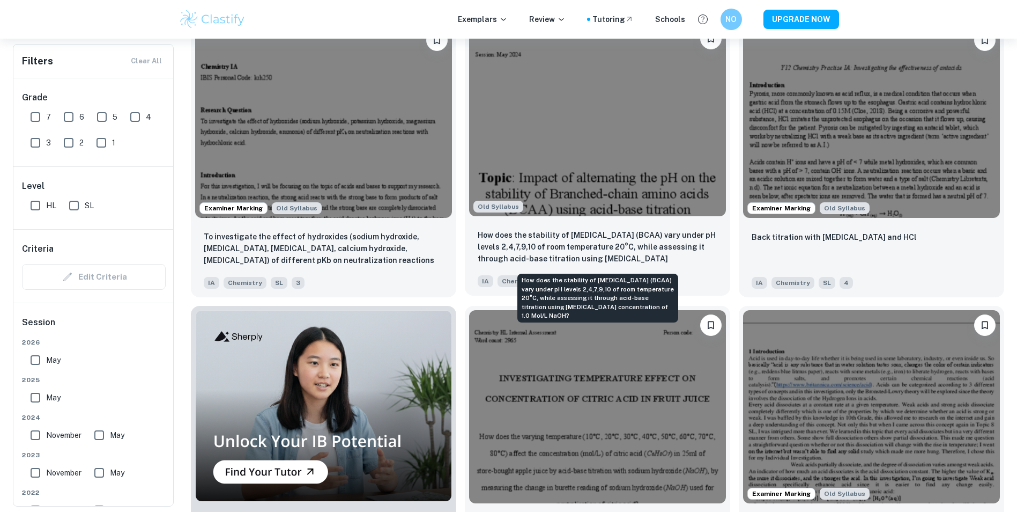
drag, startPoint x: 542, startPoint y: 196, endPoint x: 610, endPoint y: 248, distance: 84.9
drag, startPoint x: 610, startPoint y: 248, endPoint x: 617, endPoint y: 250, distance: 7.3
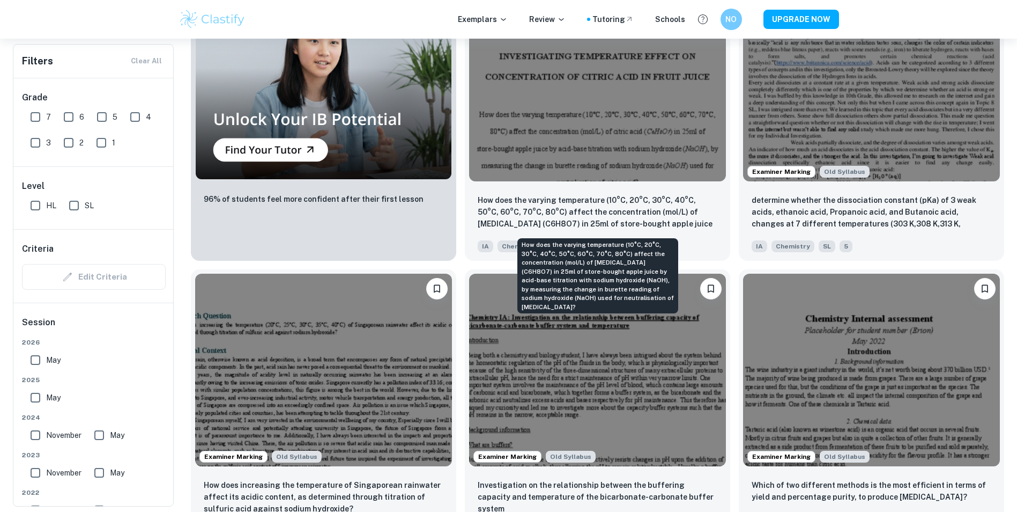
drag, startPoint x: 617, startPoint y: 250, endPoint x: 615, endPoint y: 257, distance: 7.2
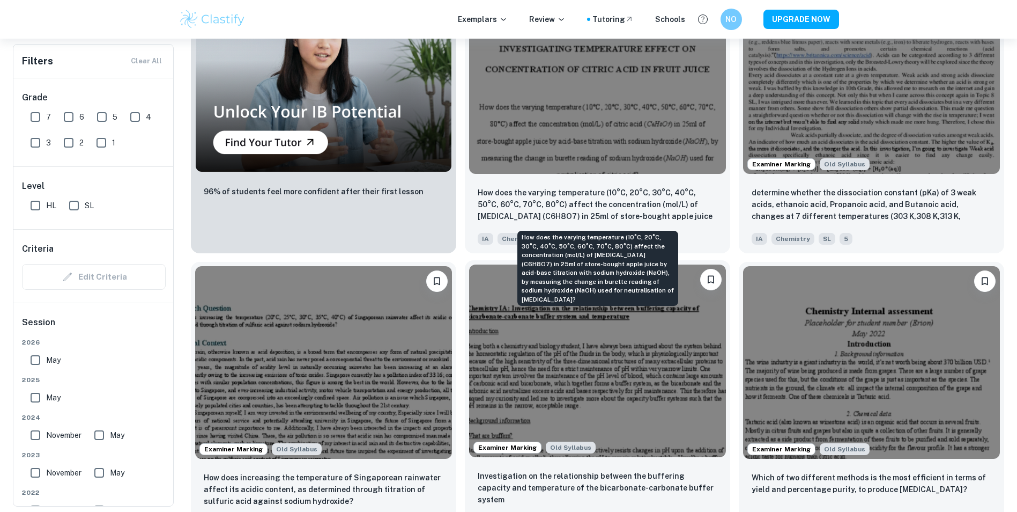
drag, startPoint x: 615, startPoint y: 257, endPoint x: 610, endPoint y: 261, distance: 6.1
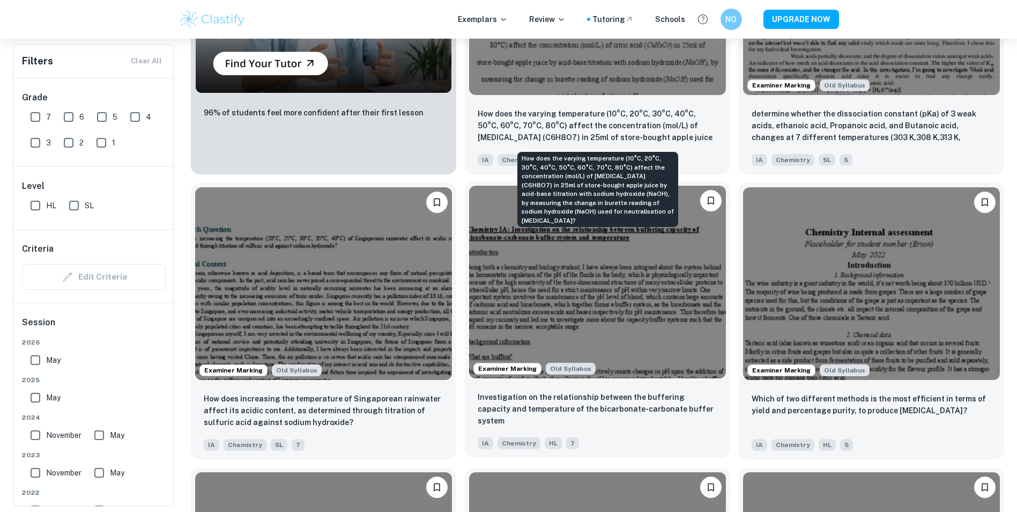
scroll to position [1180, 0]
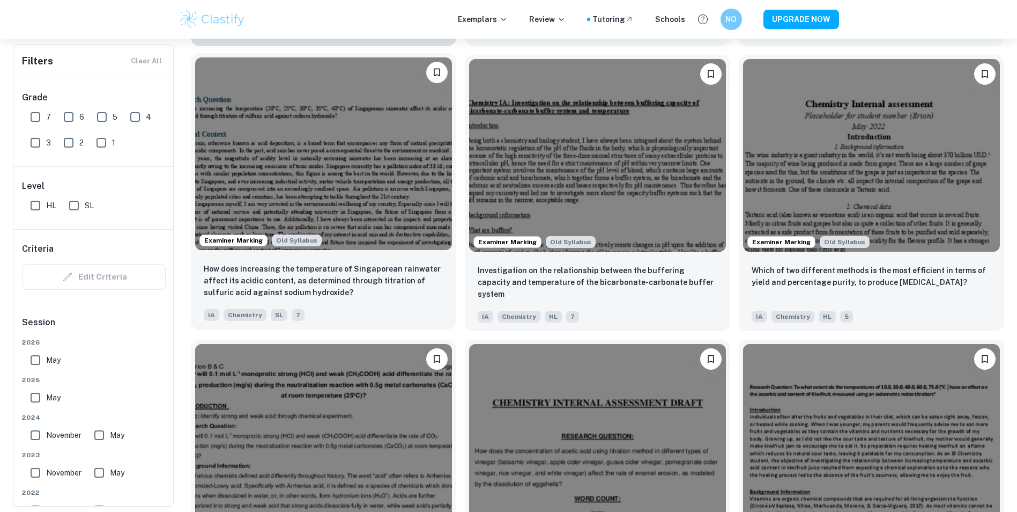
drag, startPoint x: 610, startPoint y: 261, endPoint x: 402, endPoint y: 251, distance: 208.8
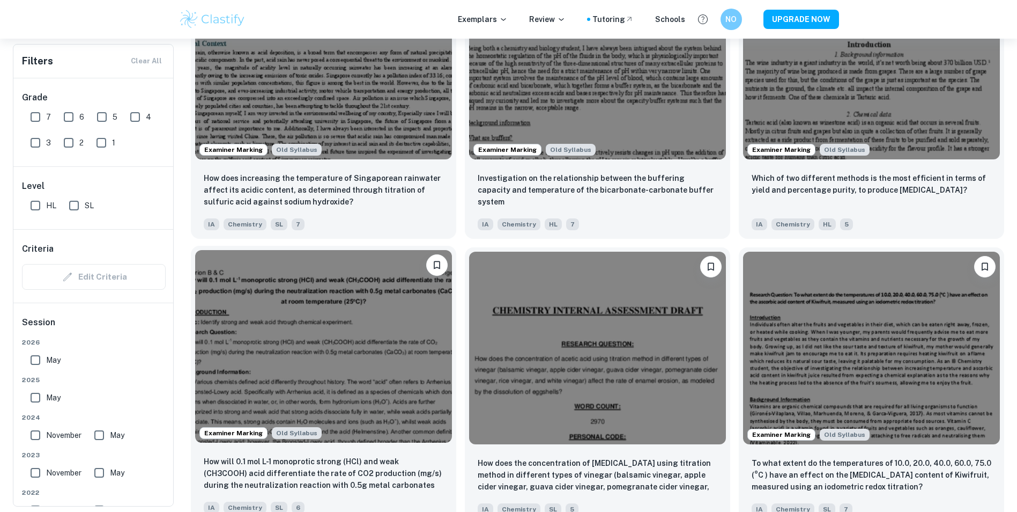
scroll to position [1287, 0]
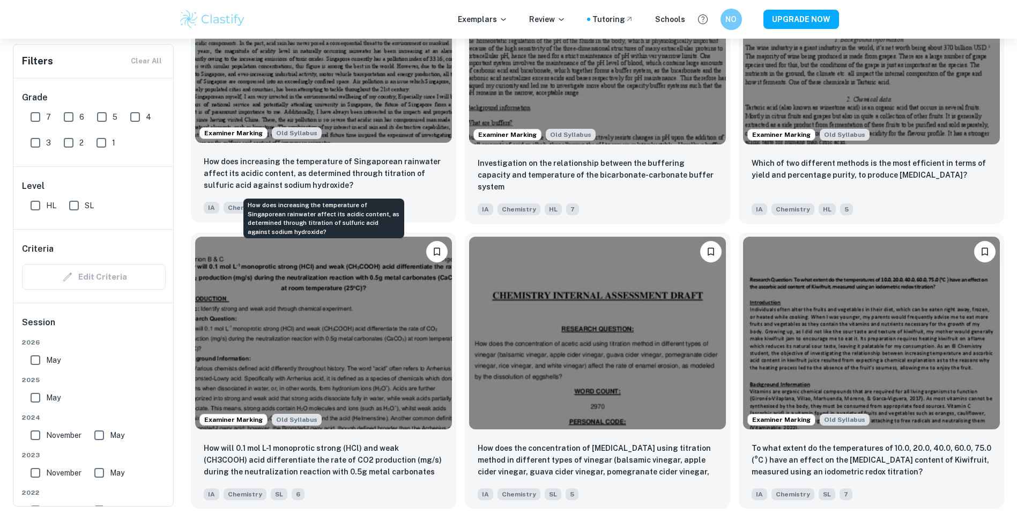
drag, startPoint x: 402, startPoint y: 251, endPoint x: 314, endPoint y: 188, distance: 108.3
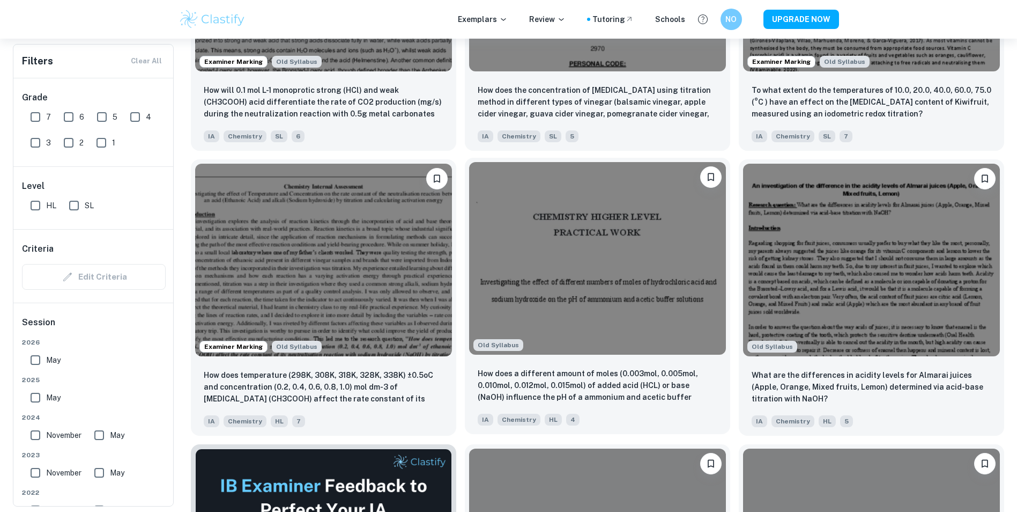
scroll to position [1662, 0]
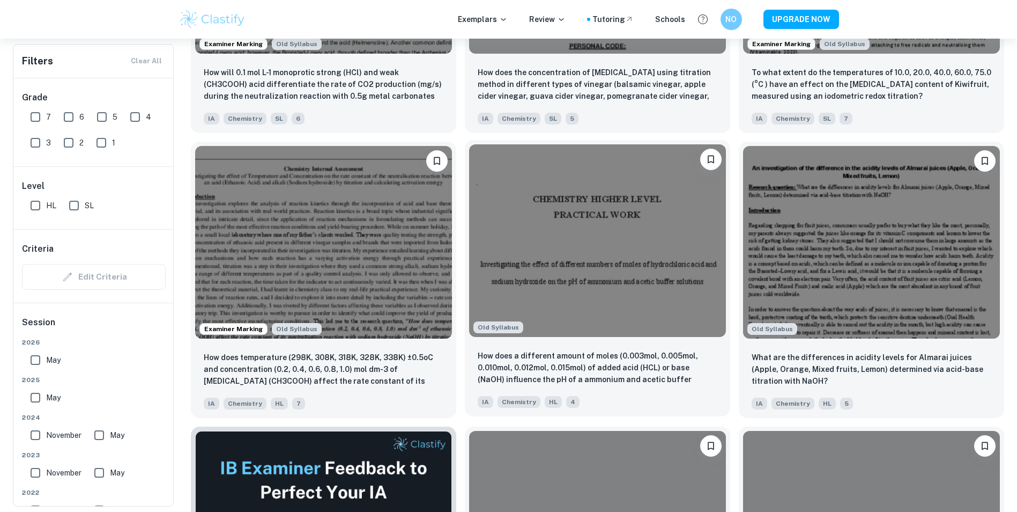
drag, startPoint x: 480, startPoint y: 233, endPoint x: 468, endPoint y: 240, distance: 14.2
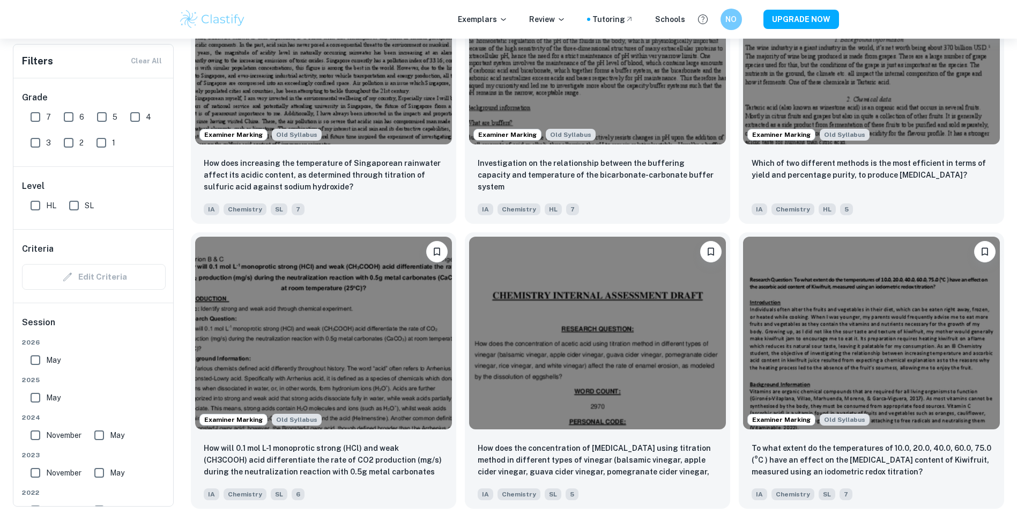
drag, startPoint x: 403, startPoint y: 263, endPoint x: 400, endPoint y: 269, distance: 6.7
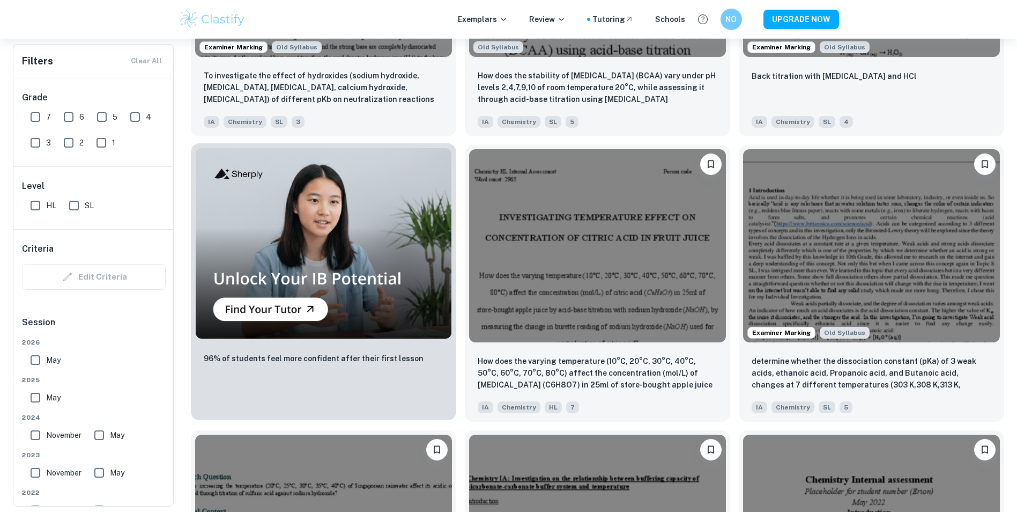
drag, startPoint x: 398, startPoint y: 271, endPoint x: 396, endPoint y: 280, distance: 8.7
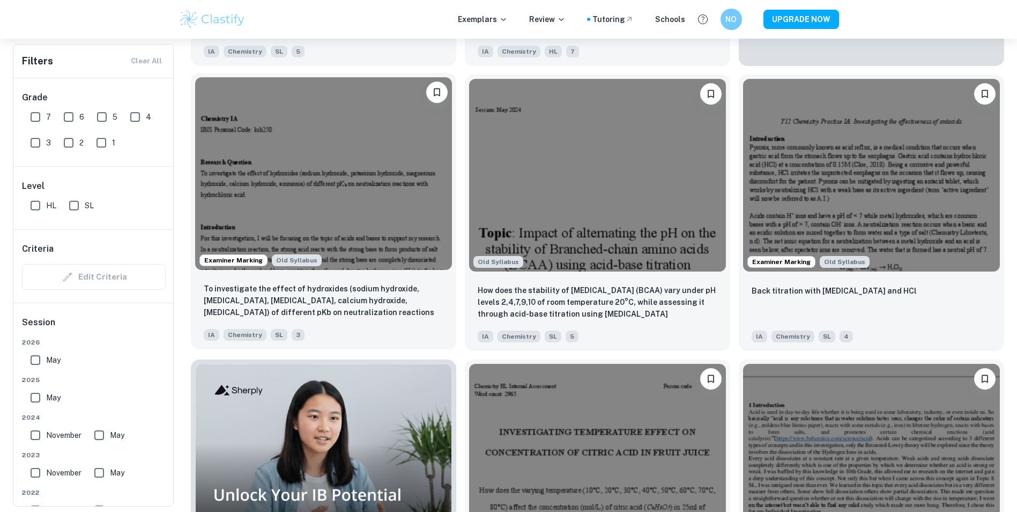
scroll to position [322, 0]
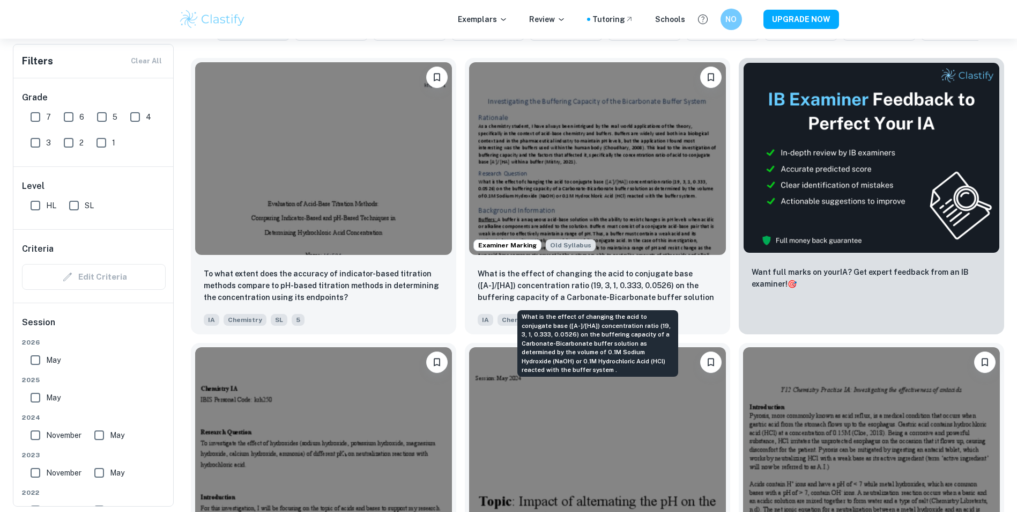
drag, startPoint x: 397, startPoint y: 282, endPoint x: 597, endPoint y: 316, distance: 203.0
drag, startPoint x: 597, startPoint y: 316, endPoint x: 580, endPoint y: 317, distance: 17.2
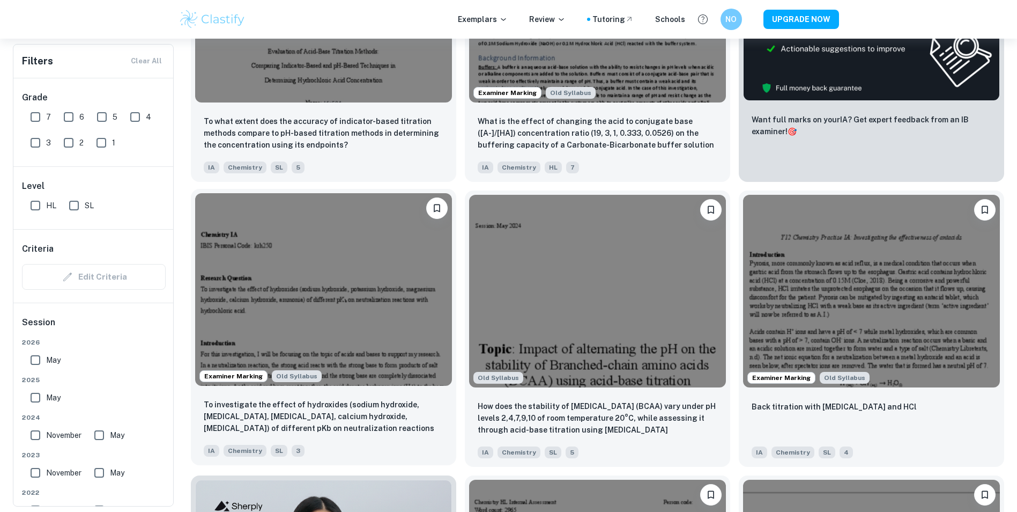
scroll to position [483, 0]
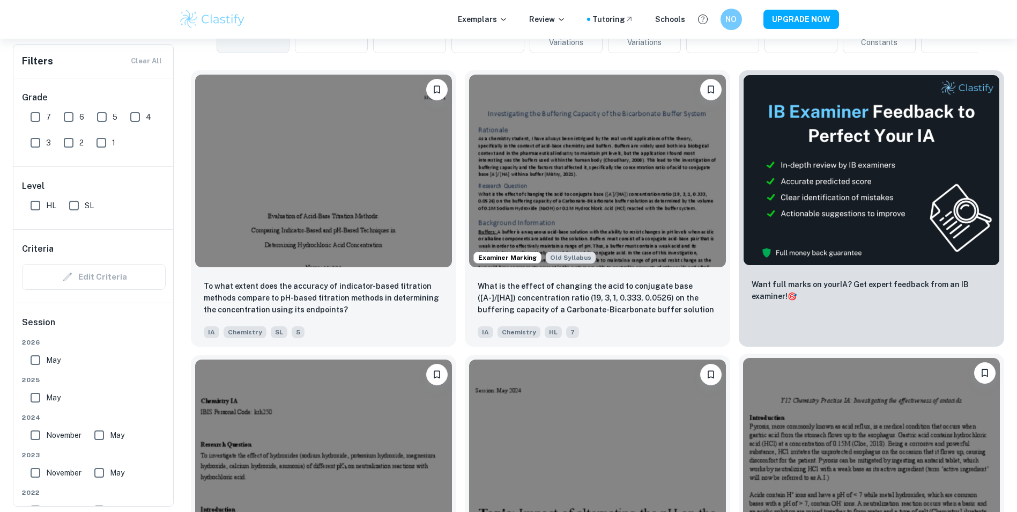
drag, startPoint x: 758, startPoint y: 386, endPoint x: 752, endPoint y: 384, distance: 5.8
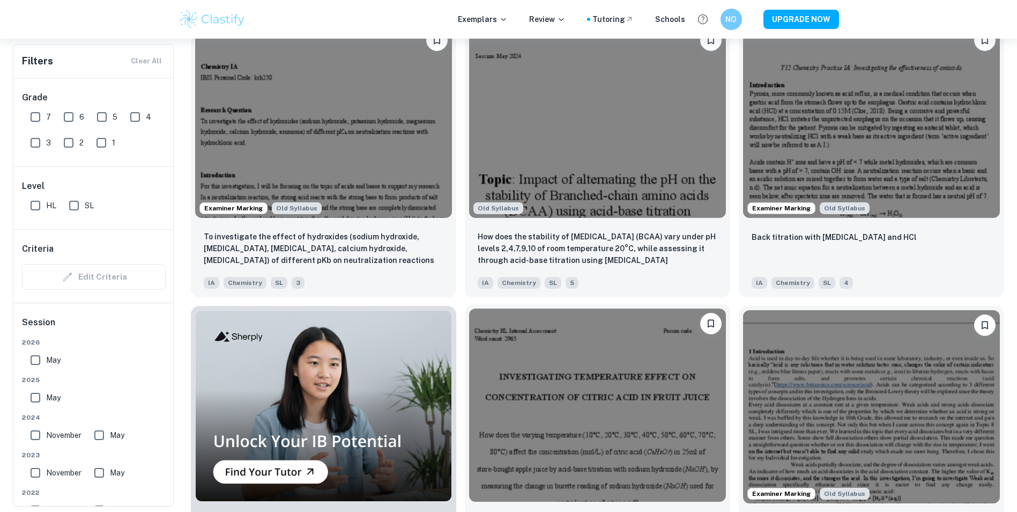
drag, startPoint x: 752, startPoint y: 384, endPoint x: 729, endPoint y: 369, distance: 27.5
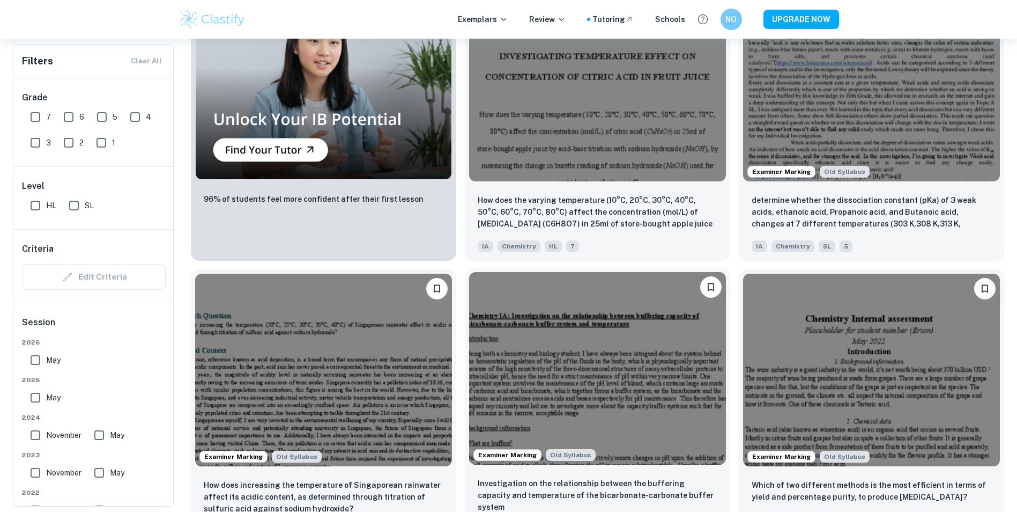
drag, startPoint x: 698, startPoint y: 378, endPoint x: 676, endPoint y: 376, distance: 22.6
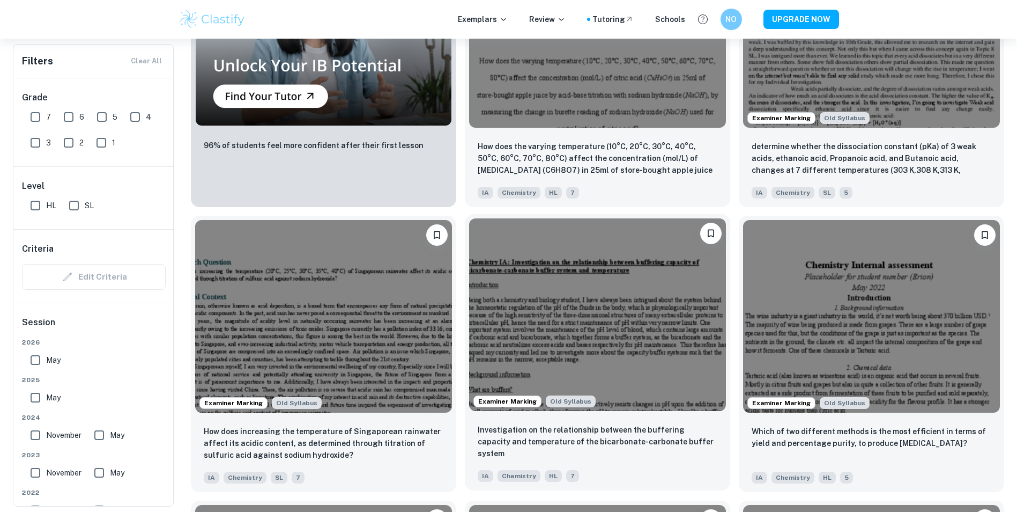
scroll to position [1072, 0]
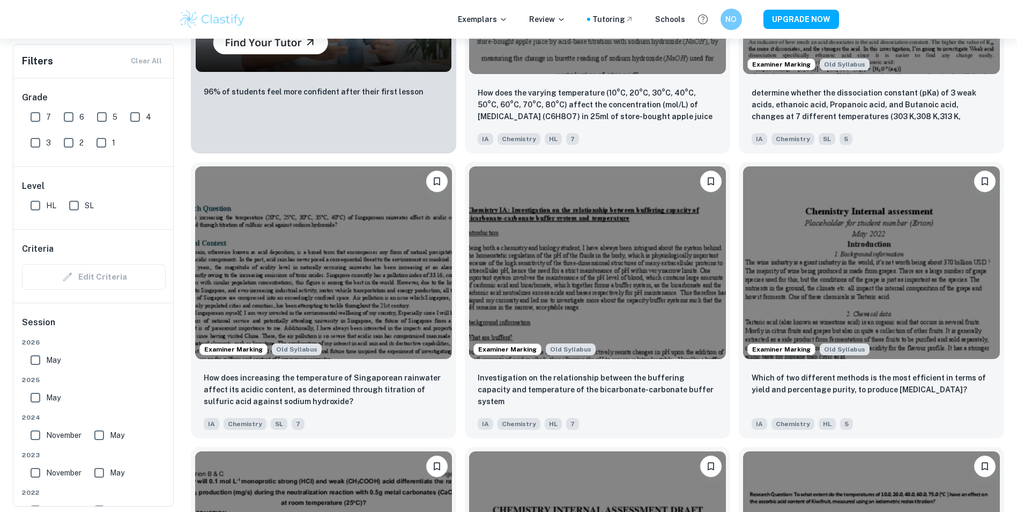
click at [640, 362] on div "Investigation on the relationship between the buffering capacity and temperatur…" at bounding box center [597, 398] width 265 height 75
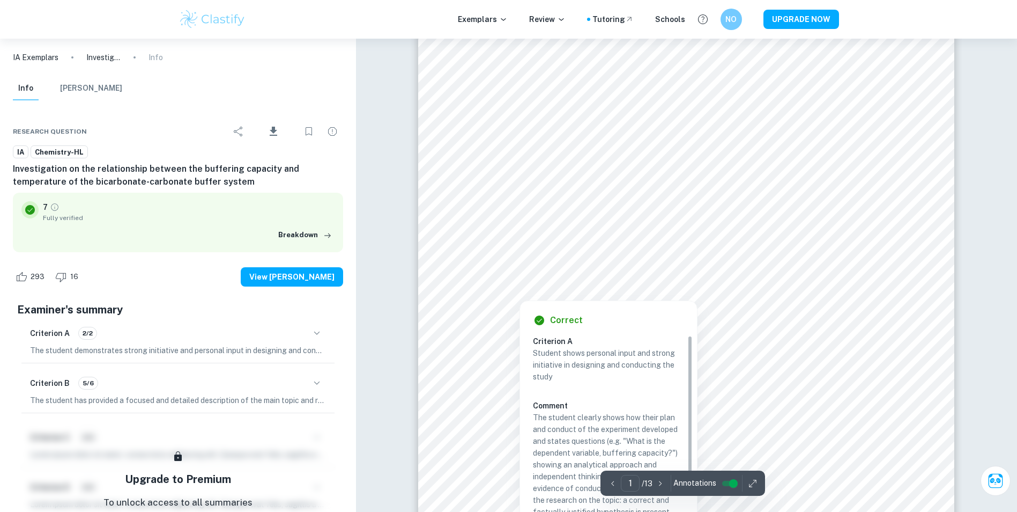
scroll to position [268, 0]
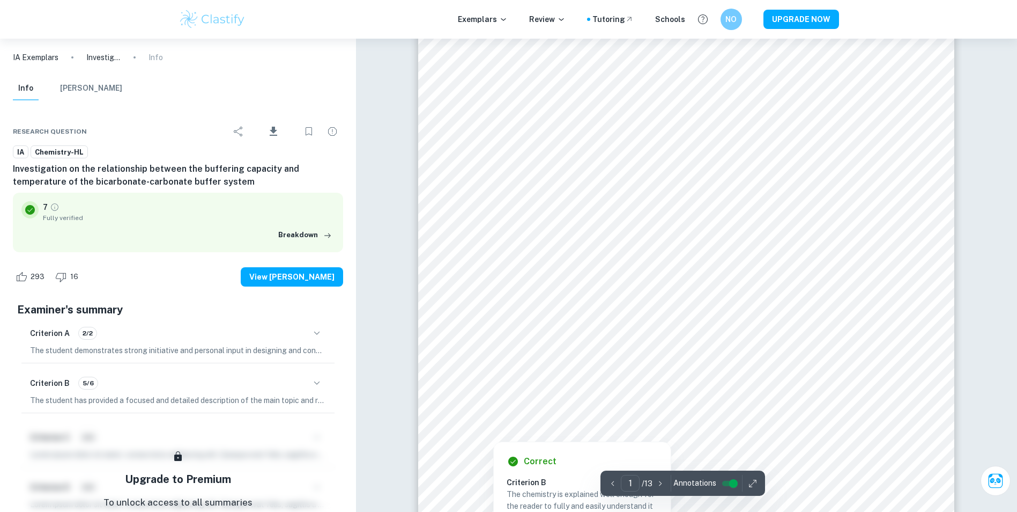
drag, startPoint x: 624, startPoint y: 327, endPoint x: 674, endPoint y: 354, distance: 56.4
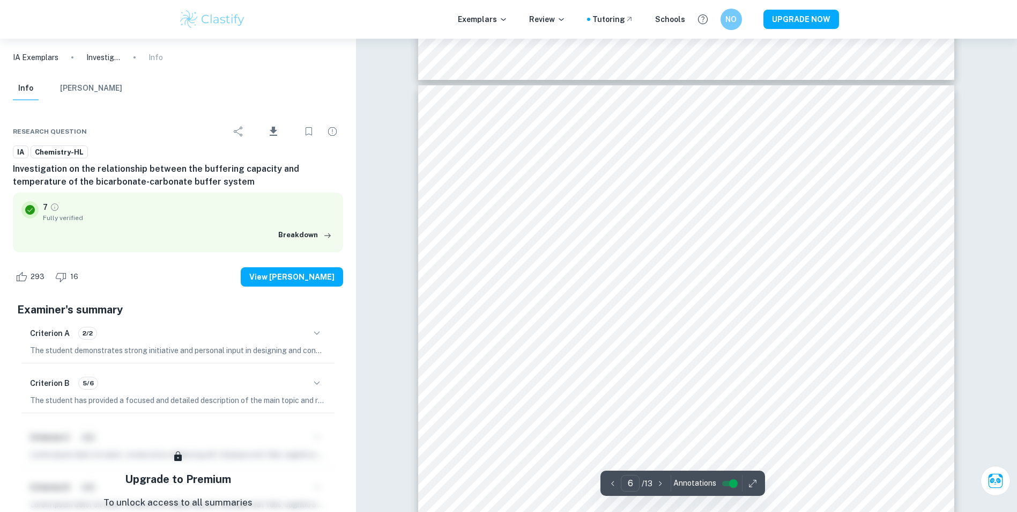
scroll to position [3968, 0]
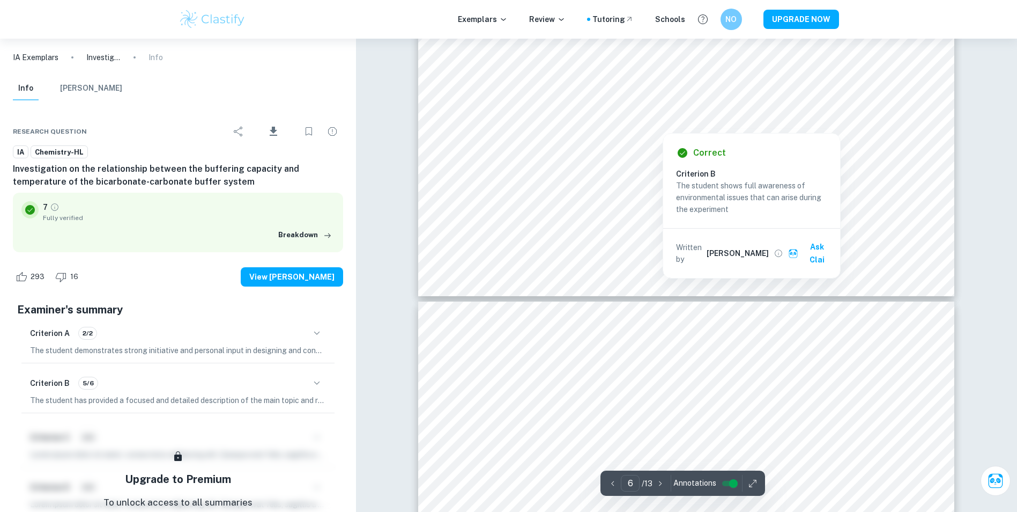
drag, startPoint x: 661, startPoint y: 309, endPoint x: 704, endPoint y: 236, distance: 83.9
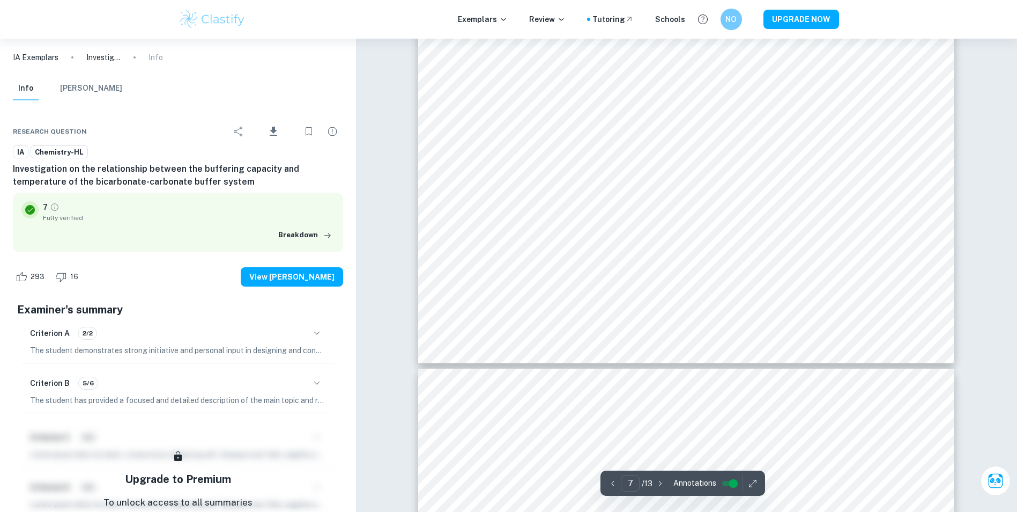
scroll to position [5148, 0]
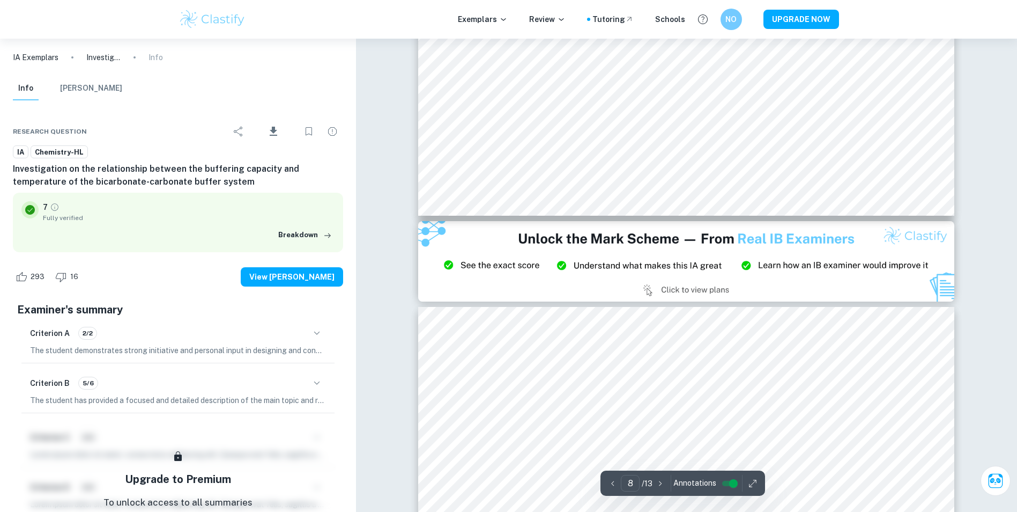
drag, startPoint x: 673, startPoint y: 222, endPoint x: 606, endPoint y: 255, distance: 74.3
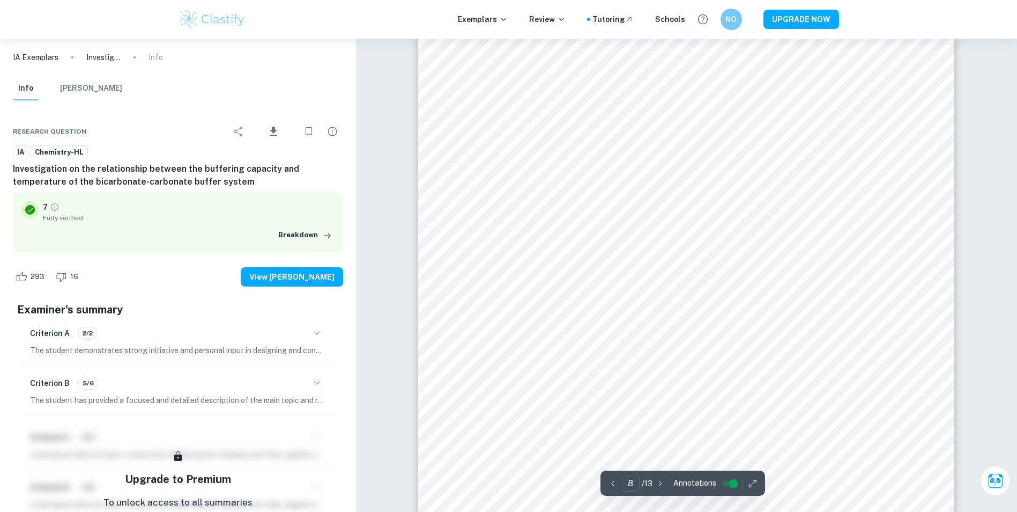
scroll to position [5738, 0]
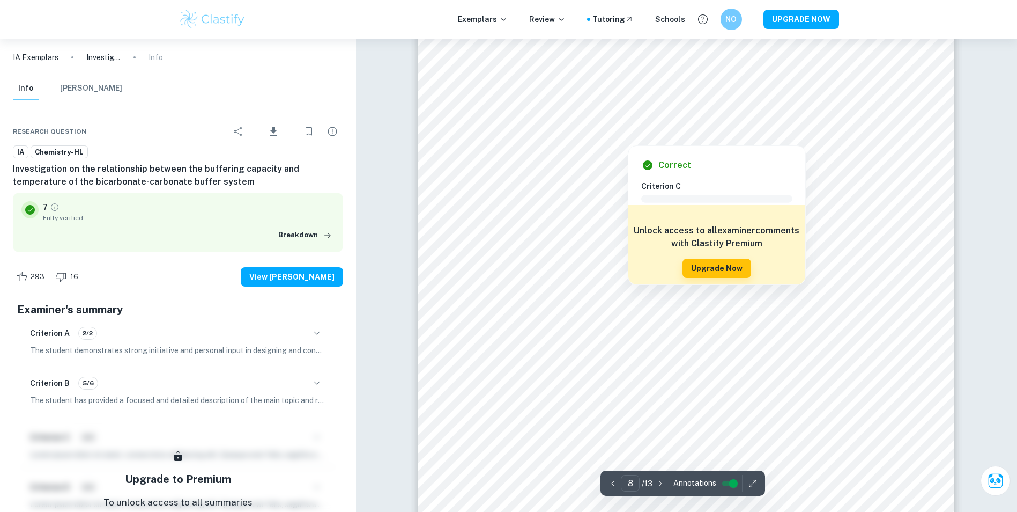
drag, startPoint x: 634, startPoint y: 259, endPoint x: 628, endPoint y: 262, distance: 6.0
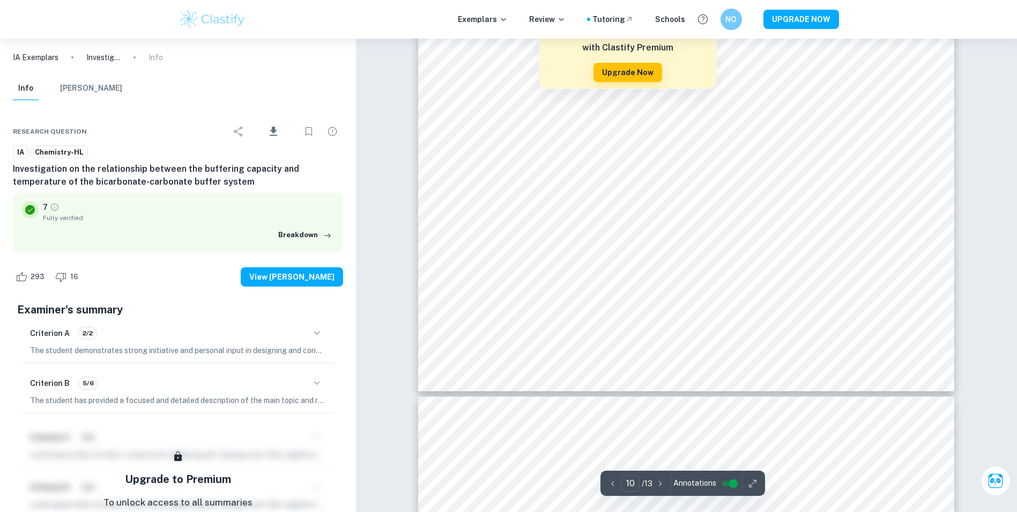
scroll to position [7561, 0]
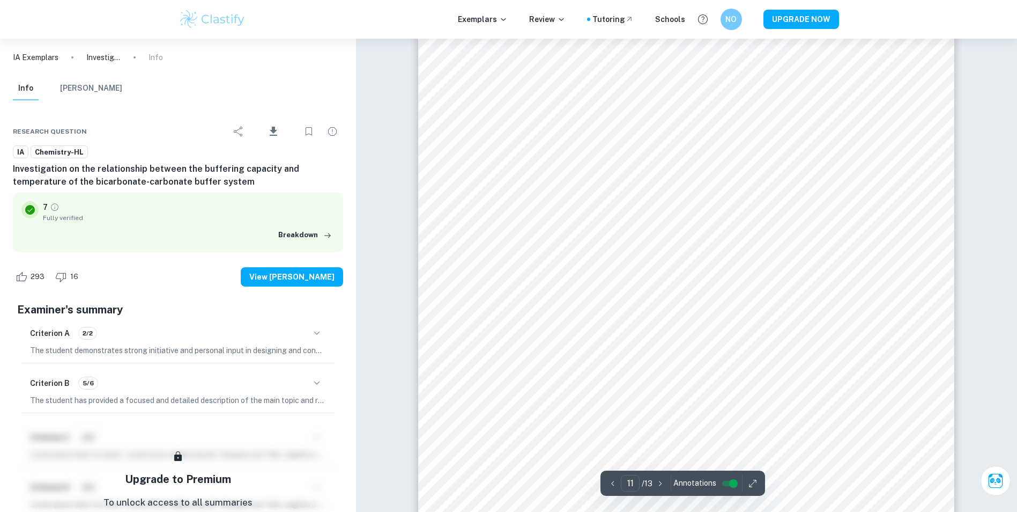
drag, startPoint x: 705, startPoint y: 240, endPoint x: 698, endPoint y: 242, distance: 8.0
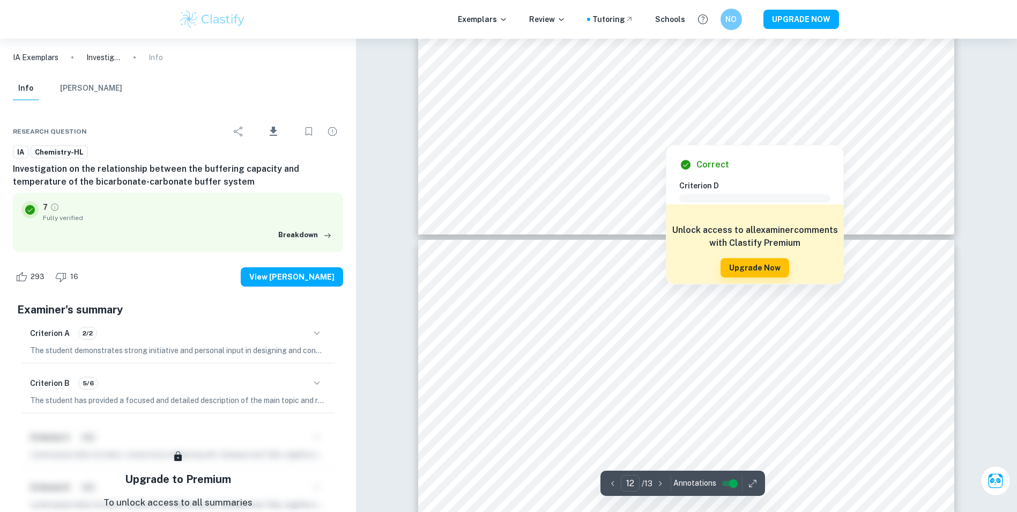
drag, startPoint x: 694, startPoint y: 242, endPoint x: 666, endPoint y: 235, distance: 29.1
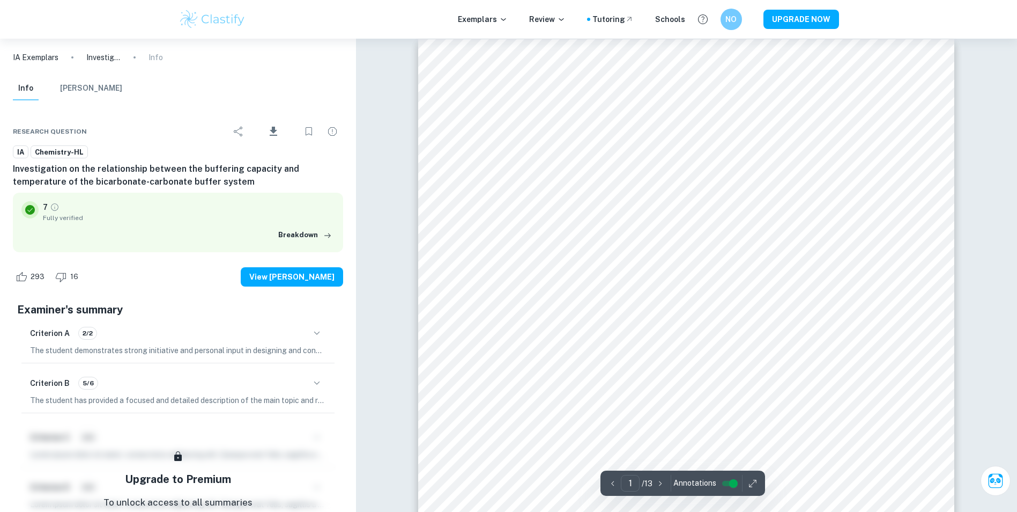
scroll to position [0, 0]
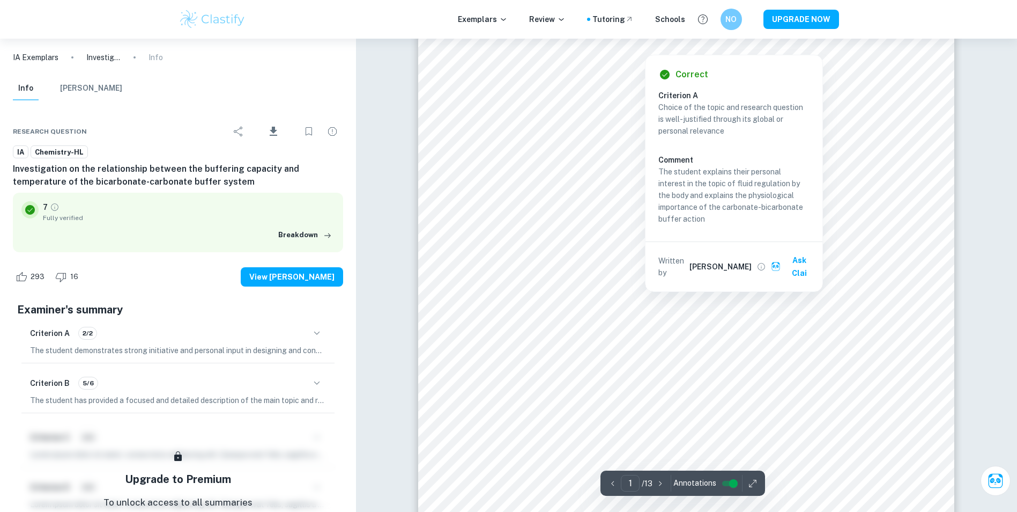
drag, startPoint x: 755, startPoint y: 233, endPoint x: 765, endPoint y: 233, distance: 10.2
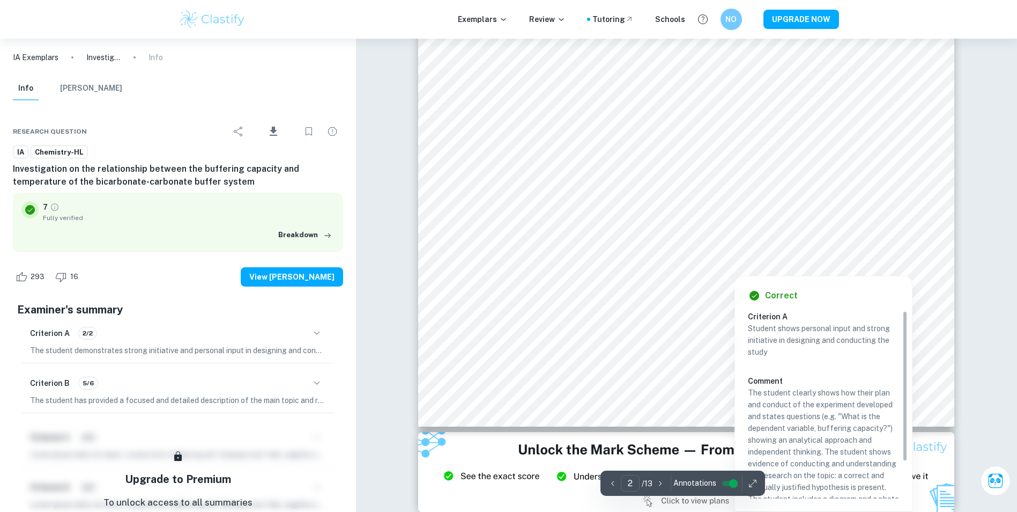
scroll to position [1233, 0]
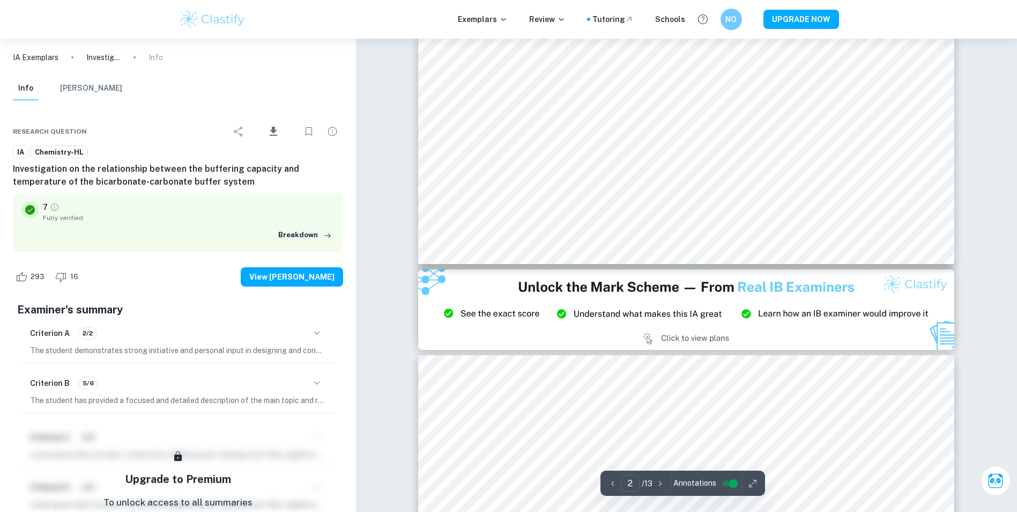
drag, startPoint x: 590, startPoint y: 298, endPoint x: 659, endPoint y: 297, distance: 69.2
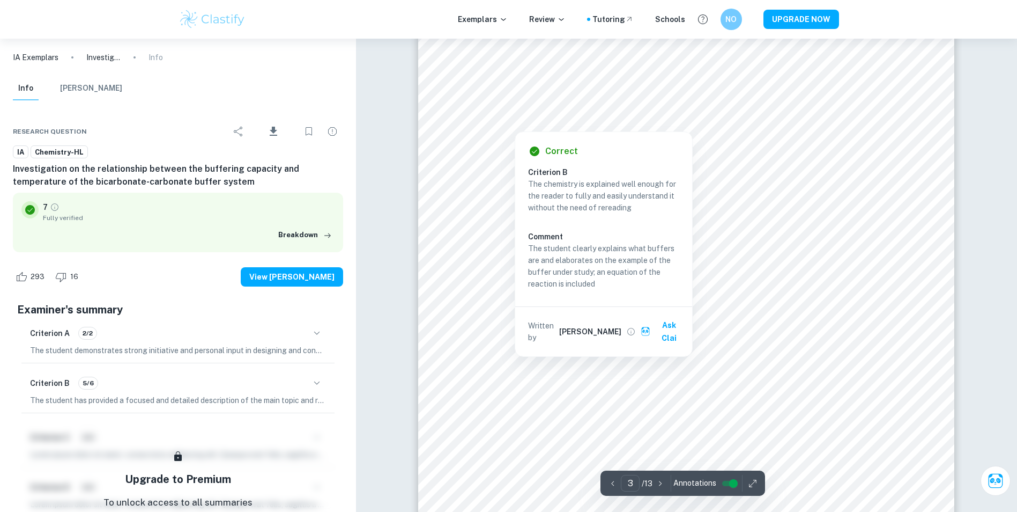
drag, startPoint x: 659, startPoint y: 297, endPoint x: 649, endPoint y: 294, distance: 10.0
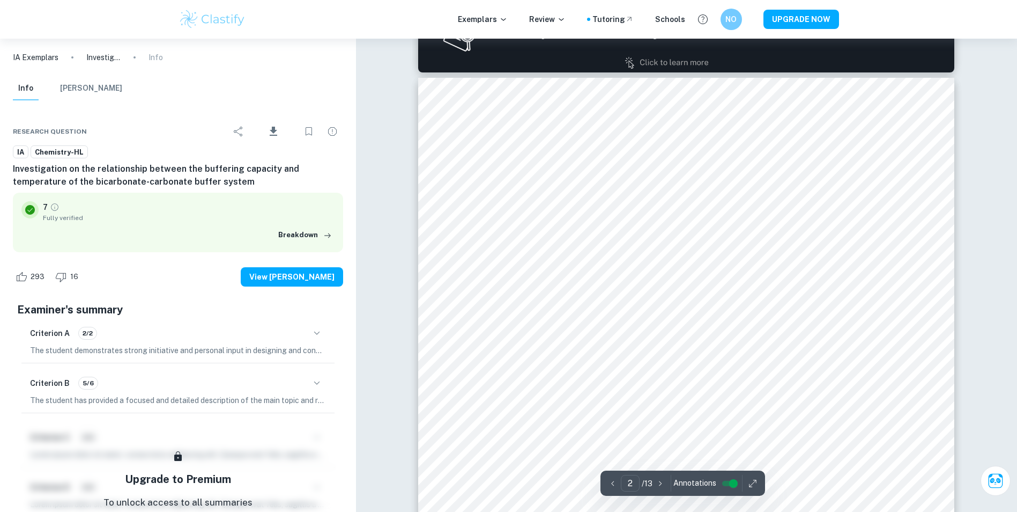
scroll to position [806, 0]
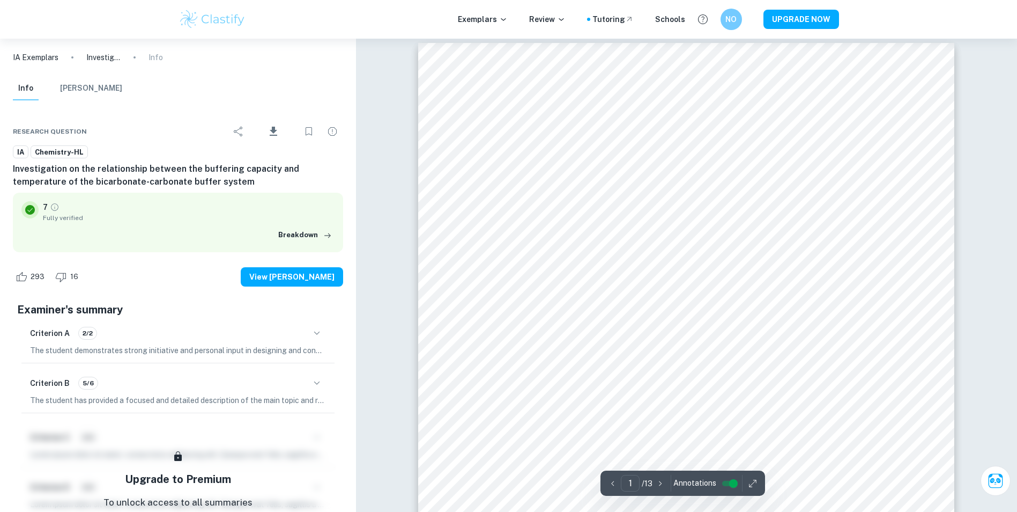
scroll to position [0, 0]
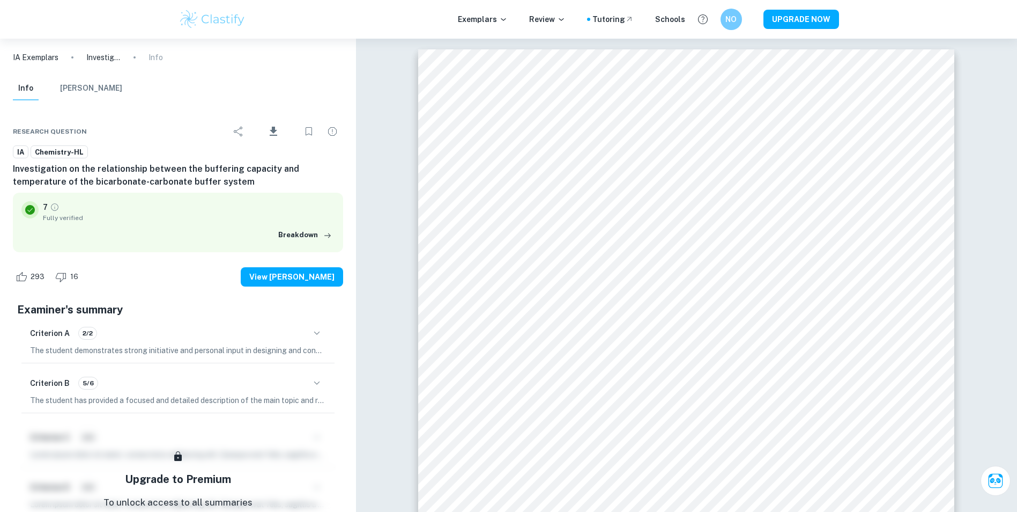
click at [628, 0] on html "We value your privacy We use cookies to enhance your browsing experience, serve…" at bounding box center [508, 256] width 1017 height 512
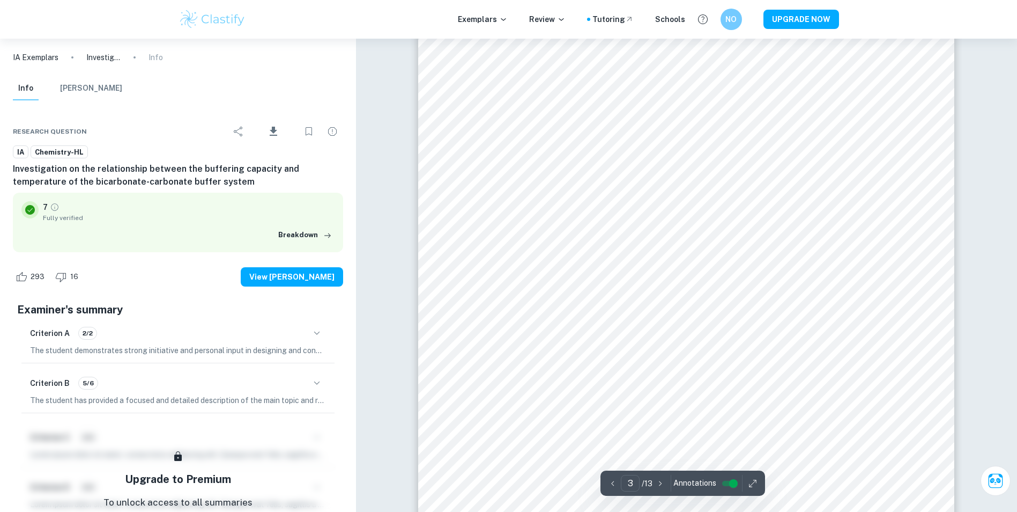
scroll to position [1823, 0]
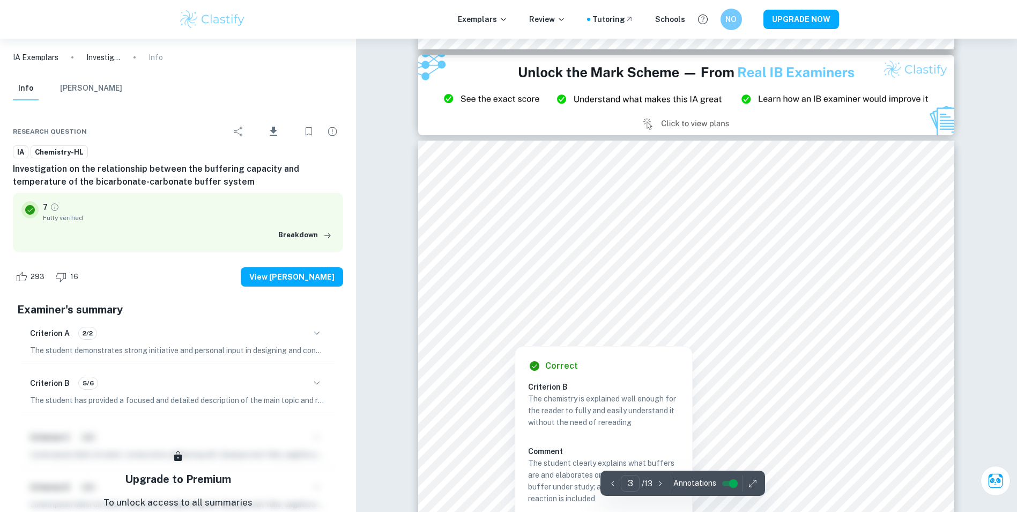
drag, startPoint x: 615, startPoint y: 294, endPoint x: 613, endPoint y: 301, distance: 7.2
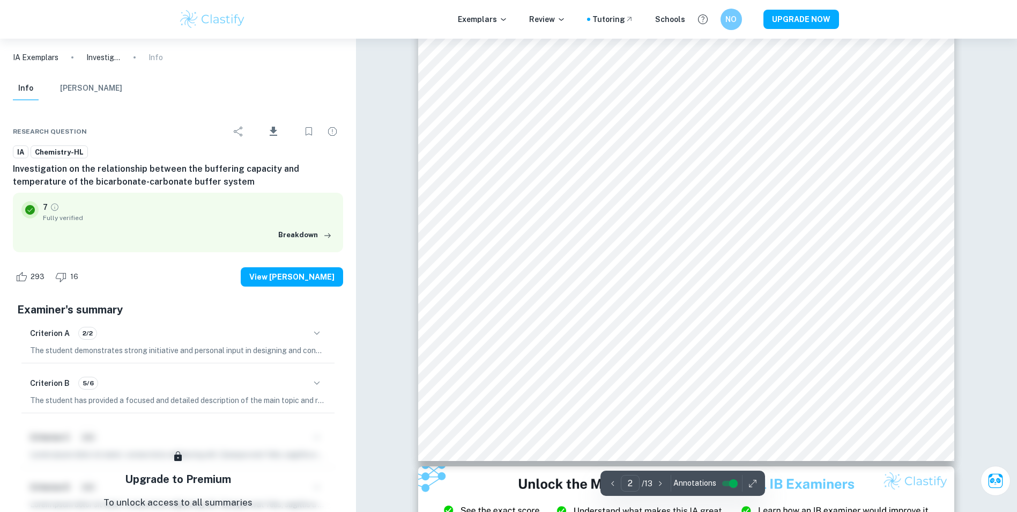
scroll to position [1233, 0]
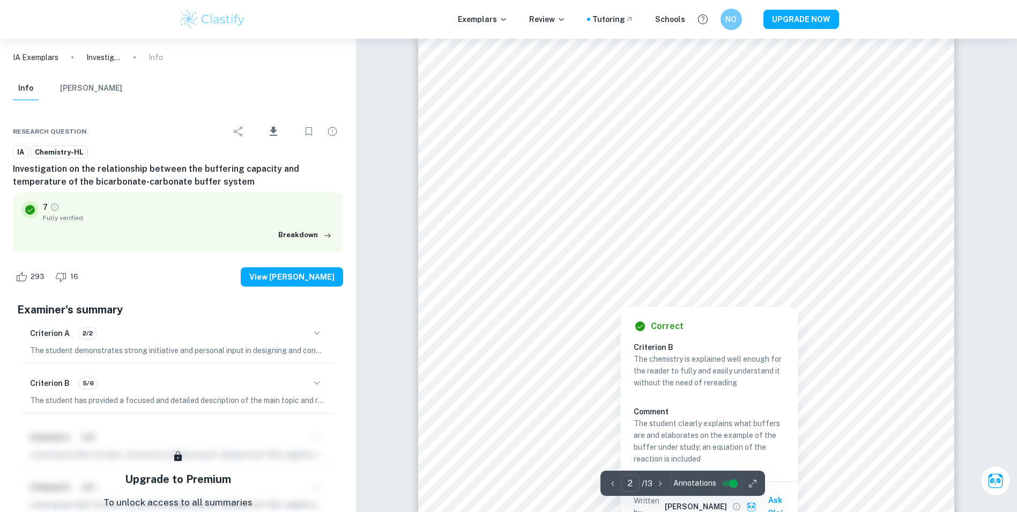
drag, startPoint x: 613, startPoint y: 301, endPoint x: 588, endPoint y: 258, distance: 49.8
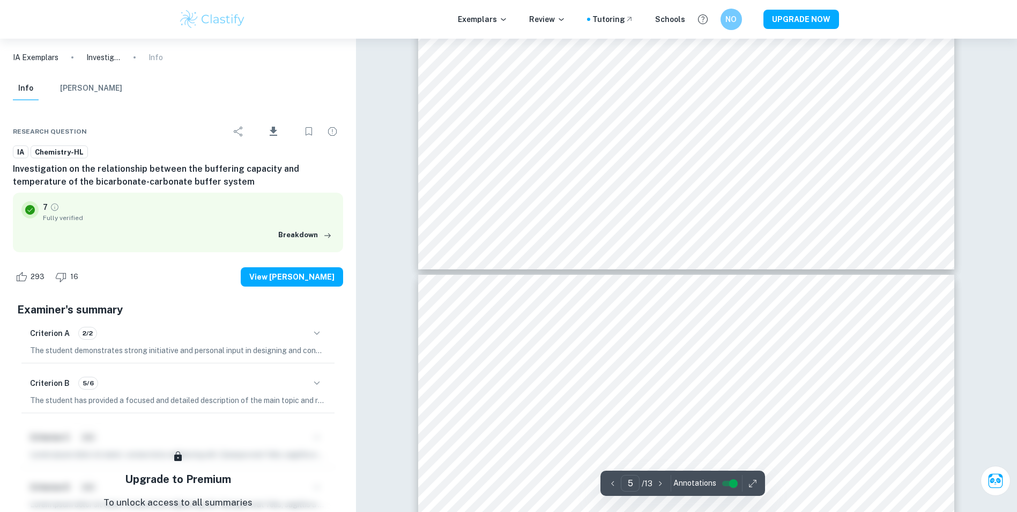
scroll to position [3217, 0]
type input "6"
